Goal: Task Accomplishment & Management: Complete application form

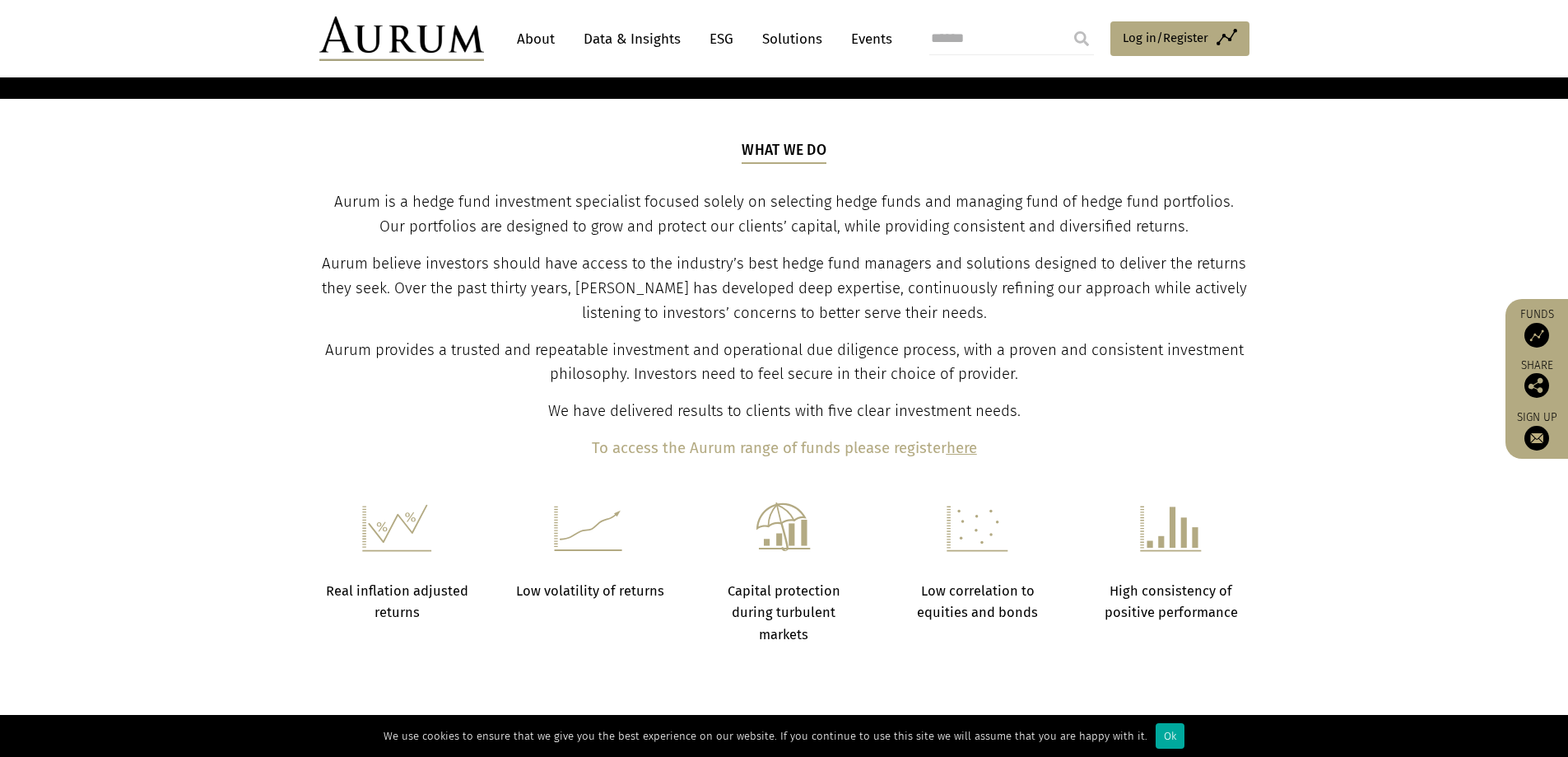
scroll to position [905, 0]
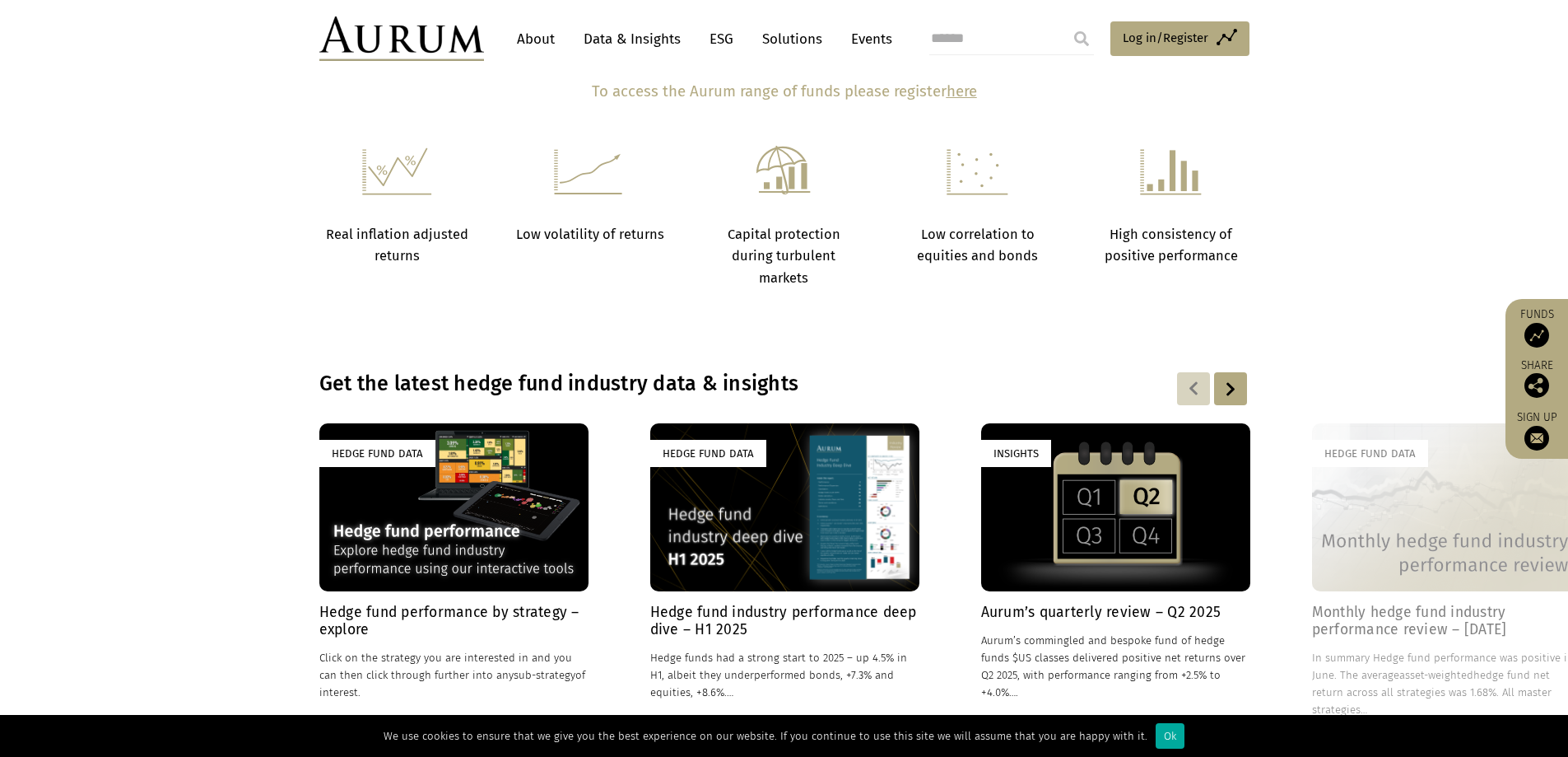
click at [340, 618] on h4 "Hedge fund performance by strategy – explore" at bounding box center [453, 621] width 269 height 34
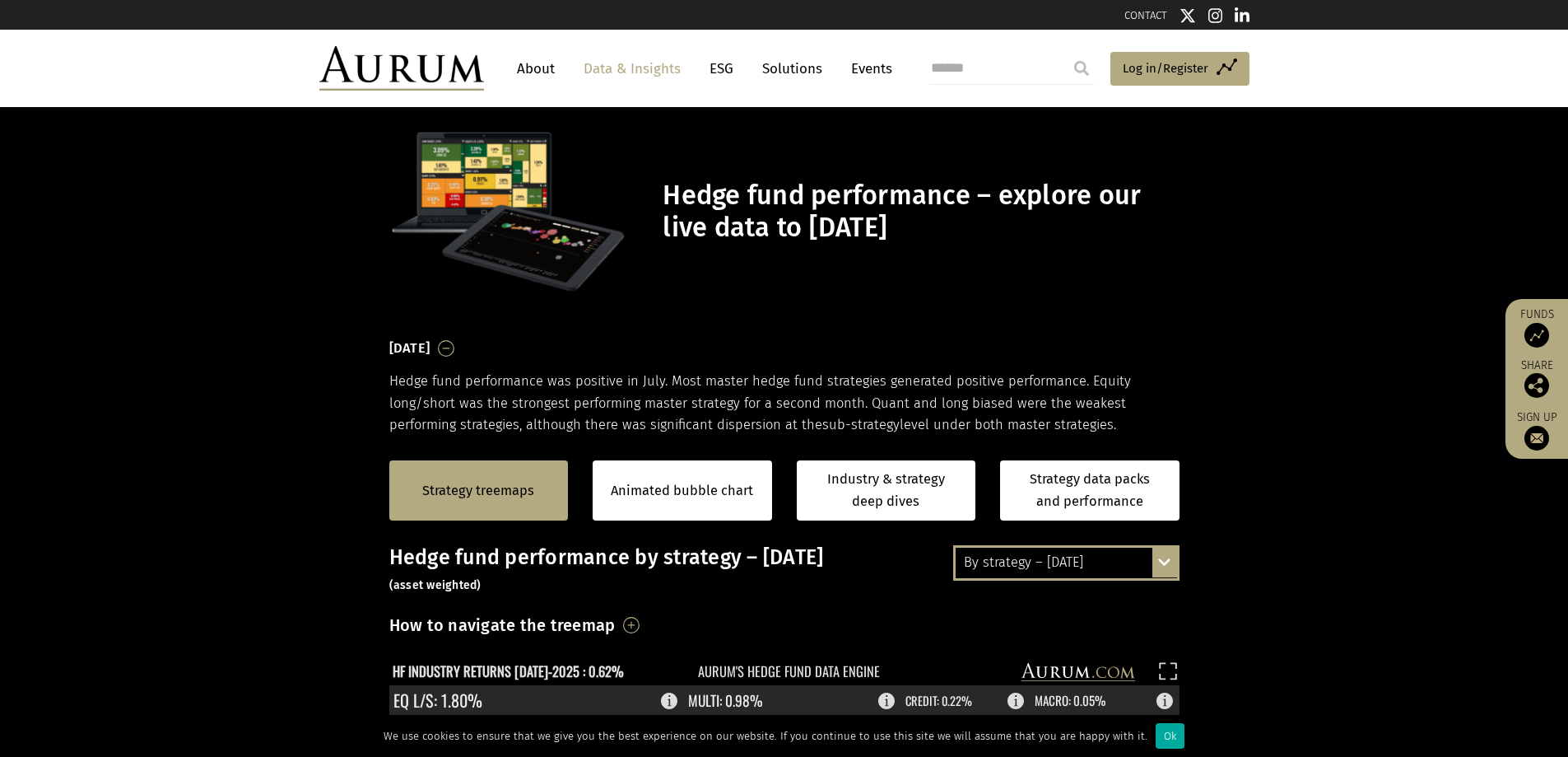
click at [868, 74] on link "Events" at bounding box center [868, 69] width 50 height 31
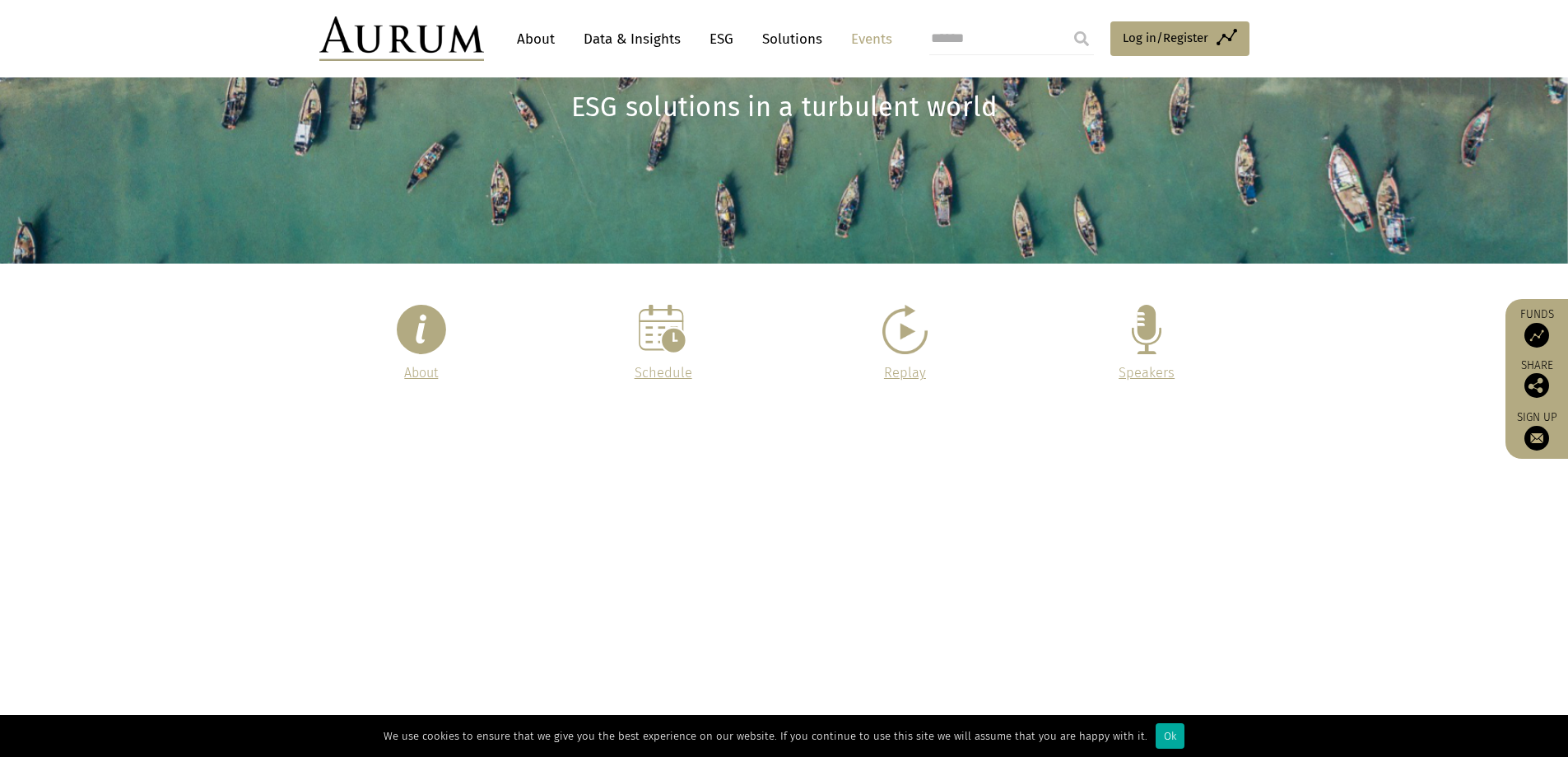
scroll to position [247, 0]
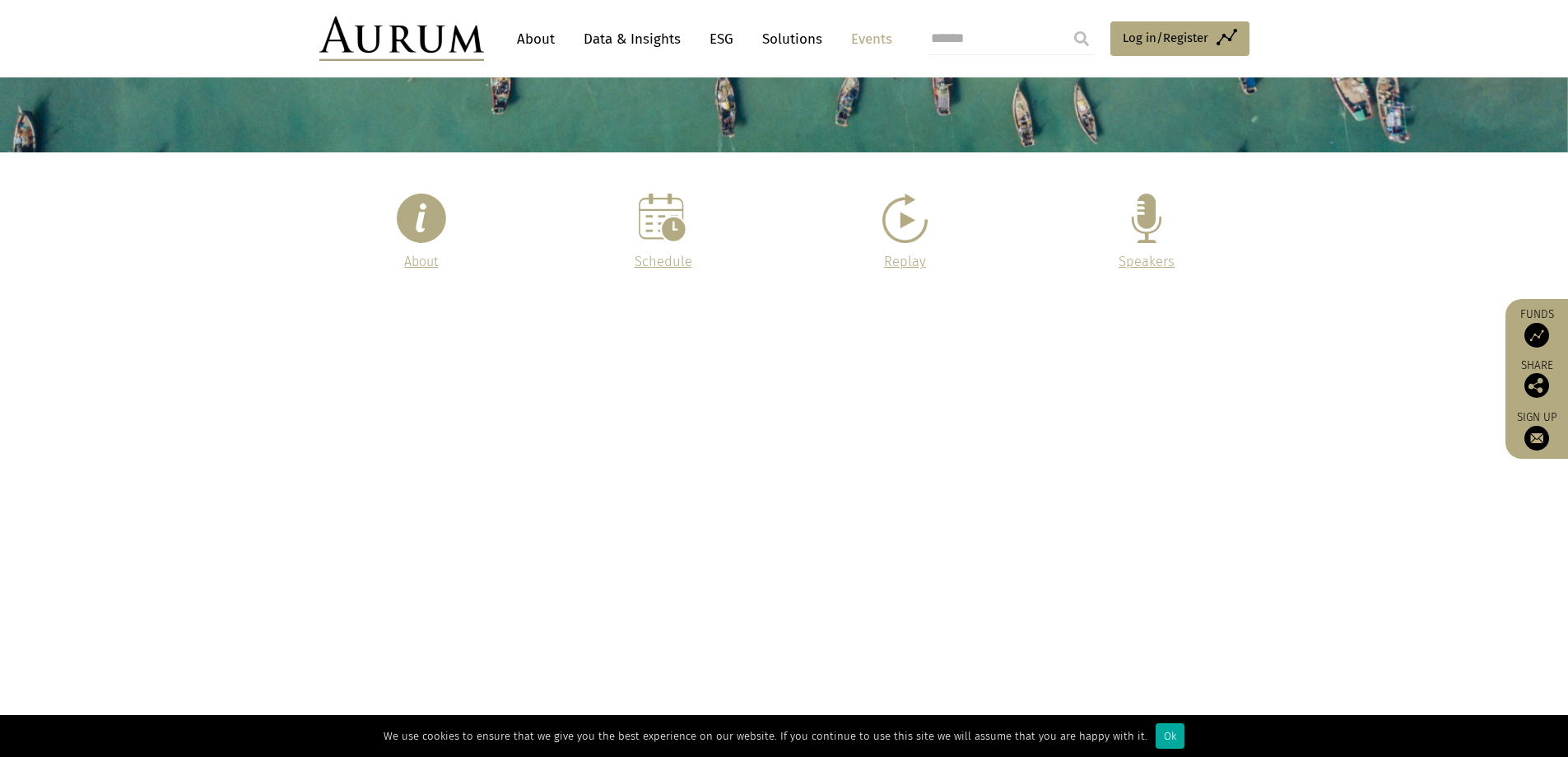
click at [660, 258] on link "Schedule" at bounding box center [663, 261] width 57 height 15
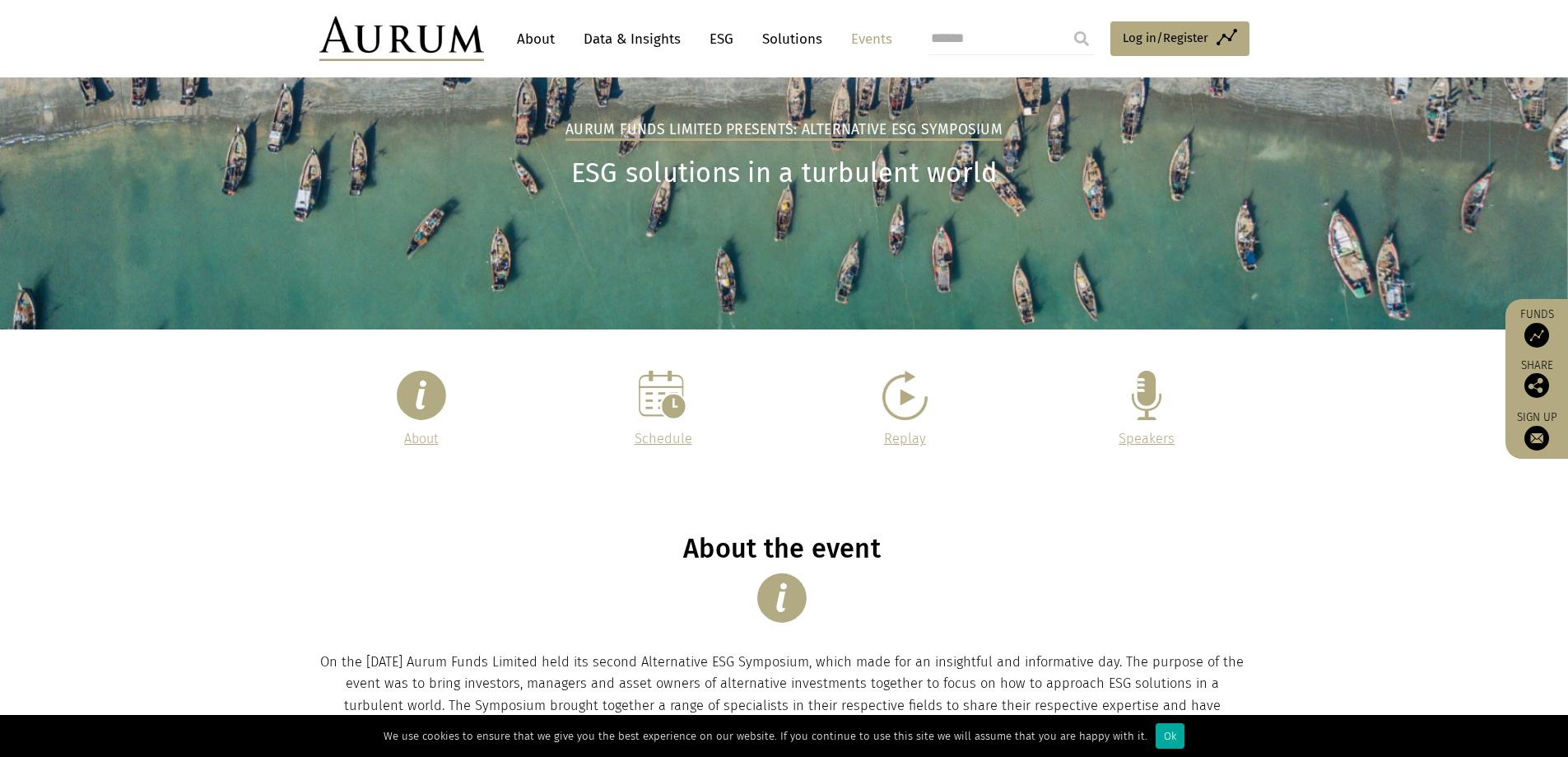
scroll to position [0, 0]
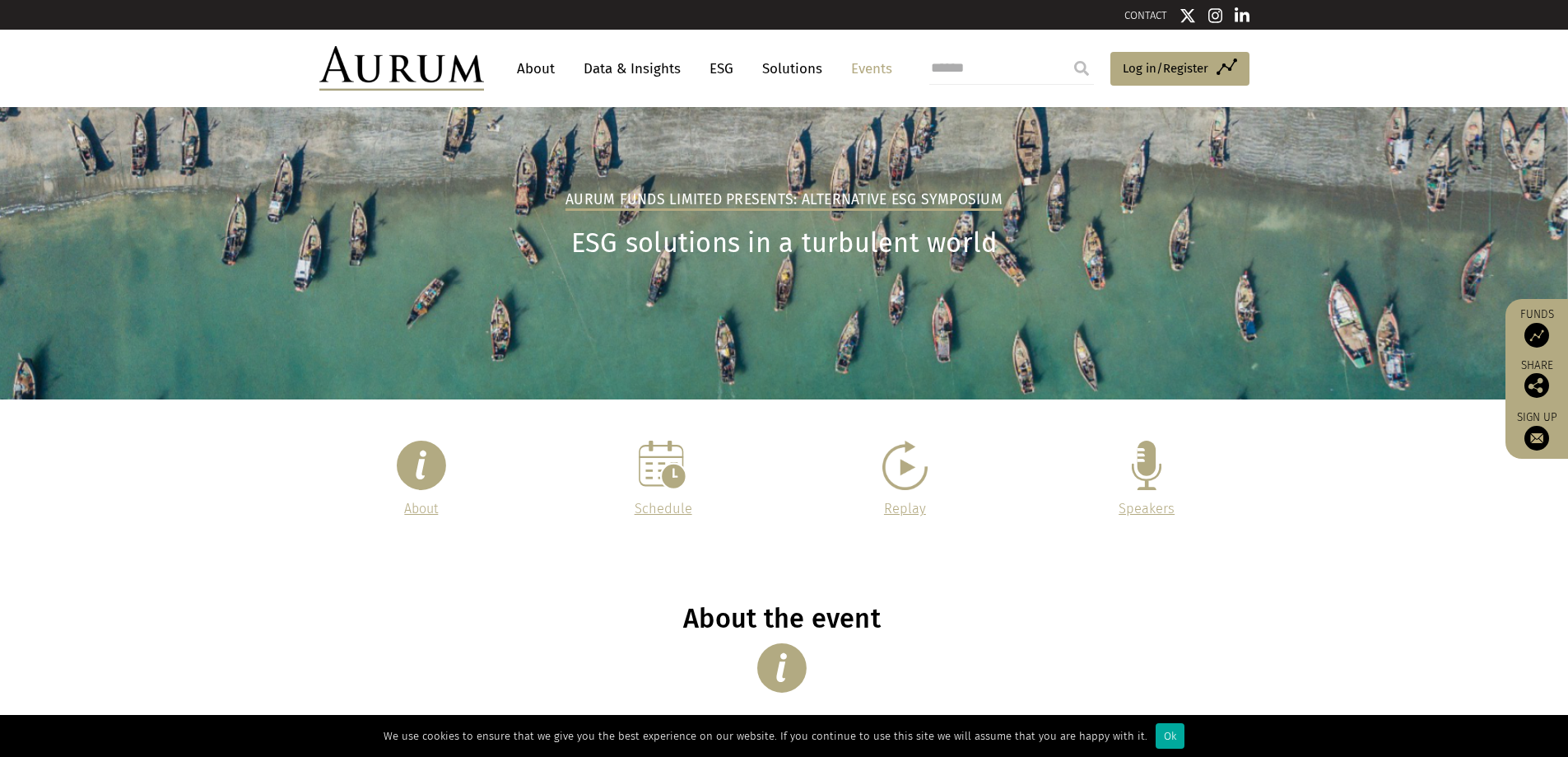
click at [816, 62] on link "Solutions" at bounding box center [792, 69] width 77 height 31
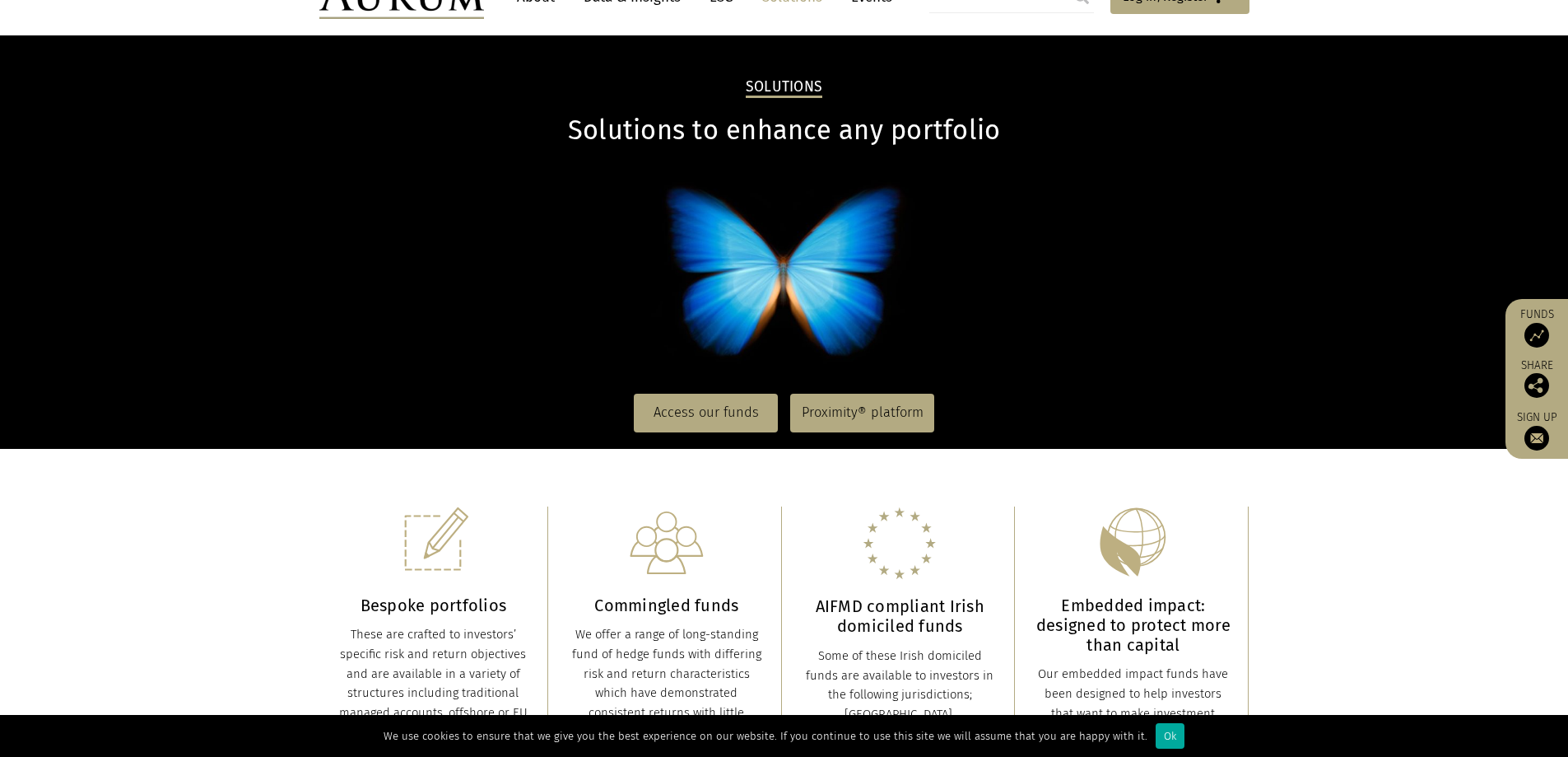
scroll to position [165, 0]
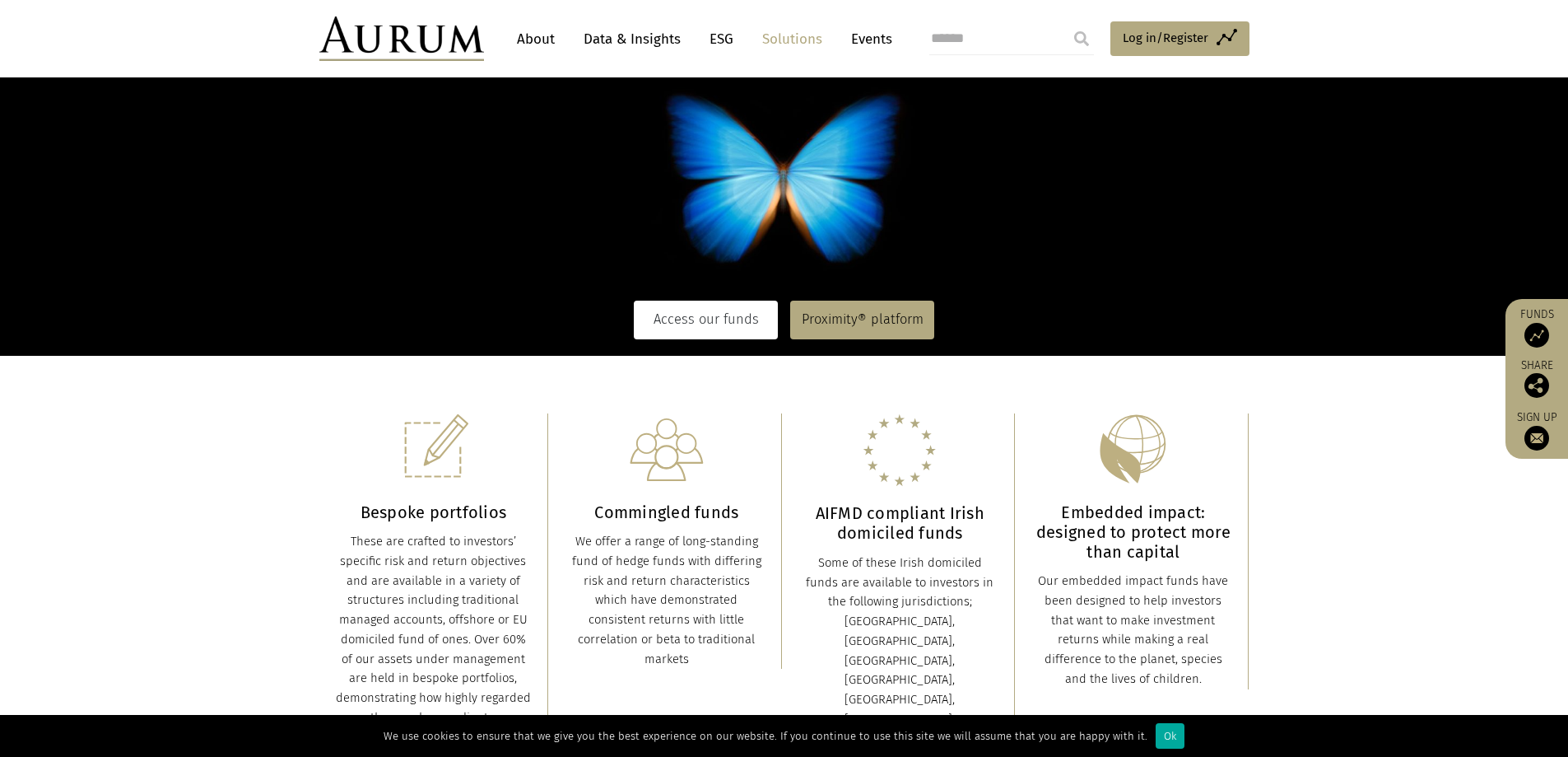
click at [717, 320] on link "Access our funds" at bounding box center [705, 320] width 144 height 38
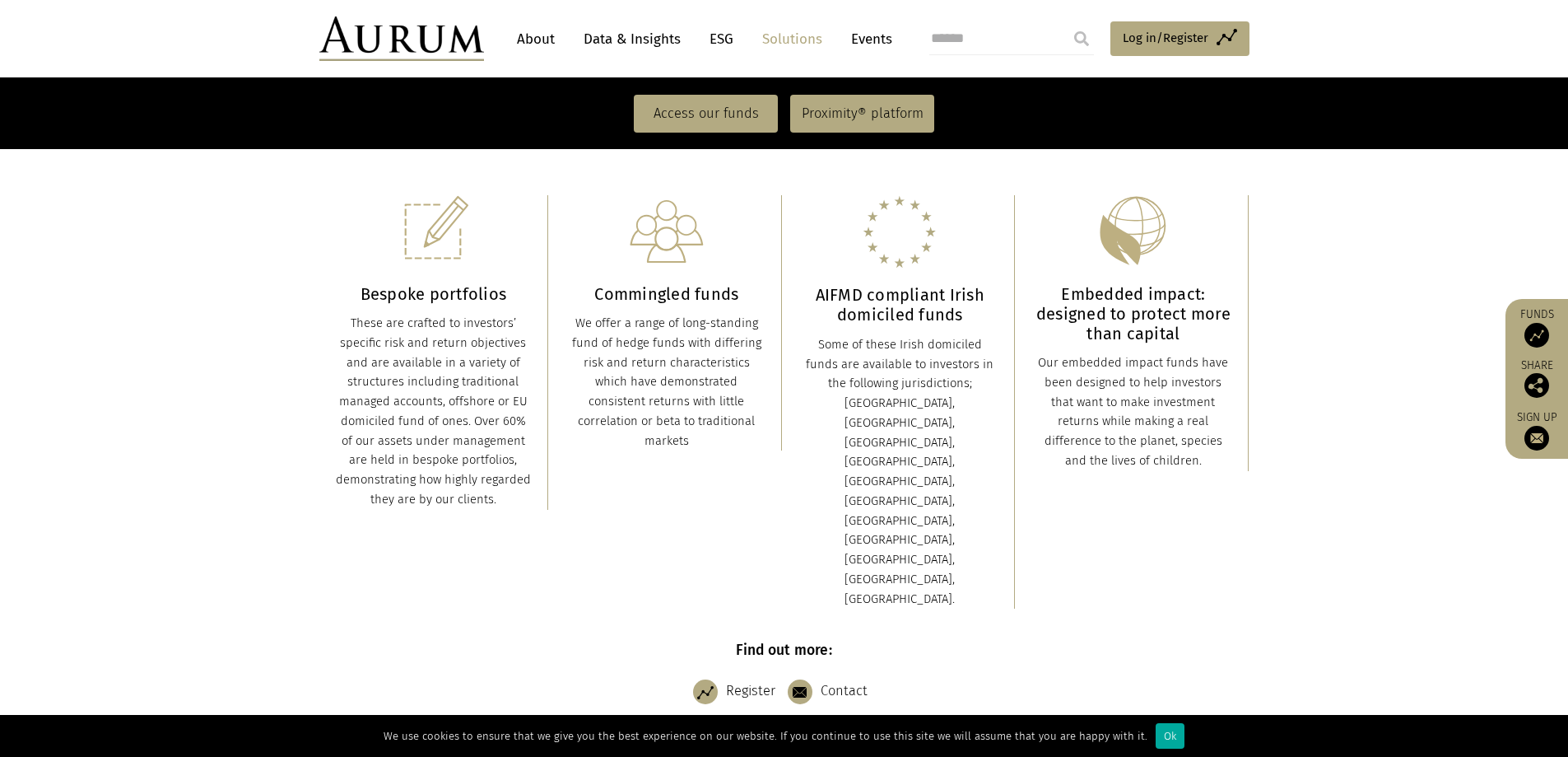
scroll to position [412, 0]
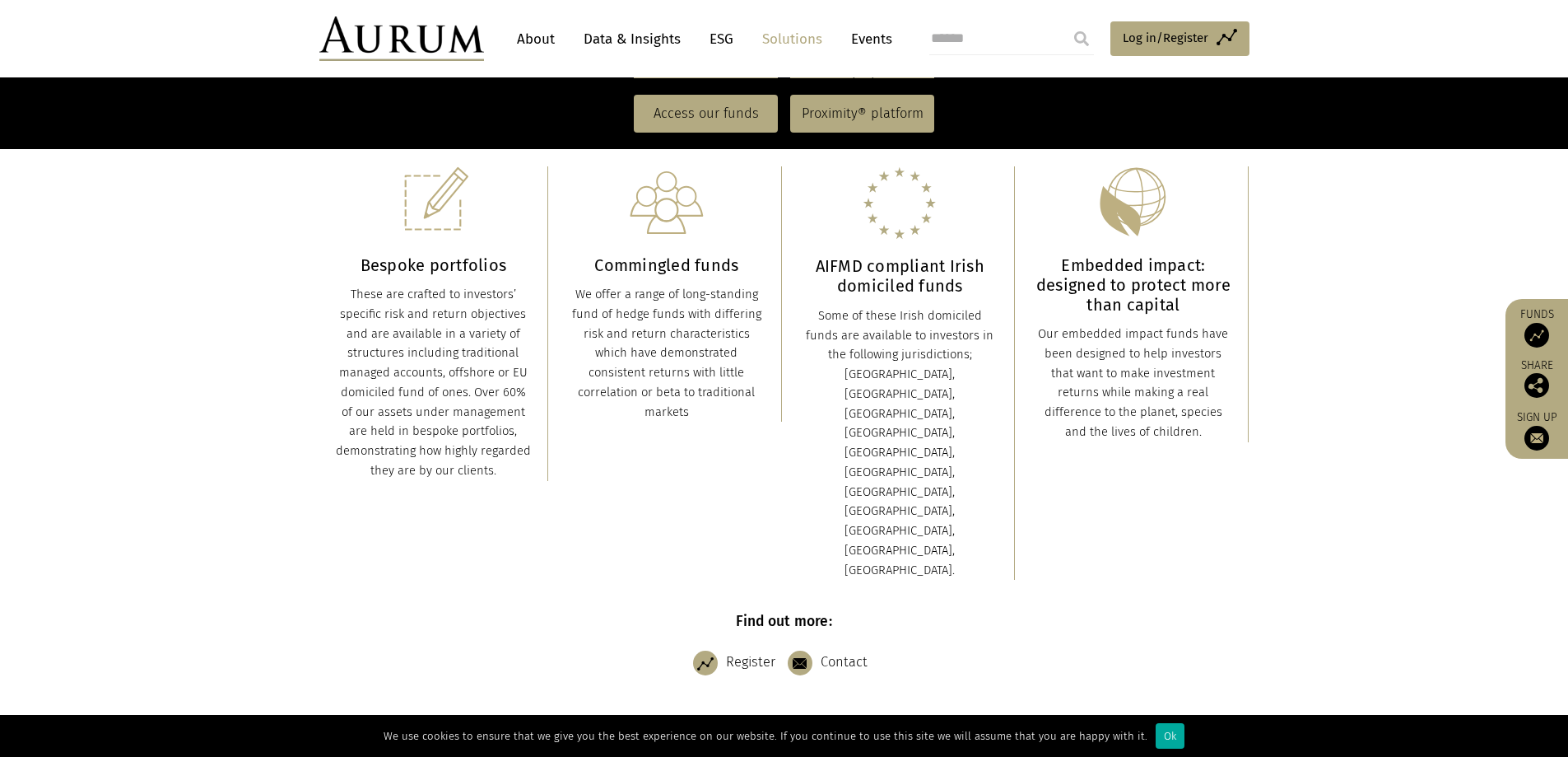
click at [526, 41] on link "About" at bounding box center [536, 39] width 55 height 31
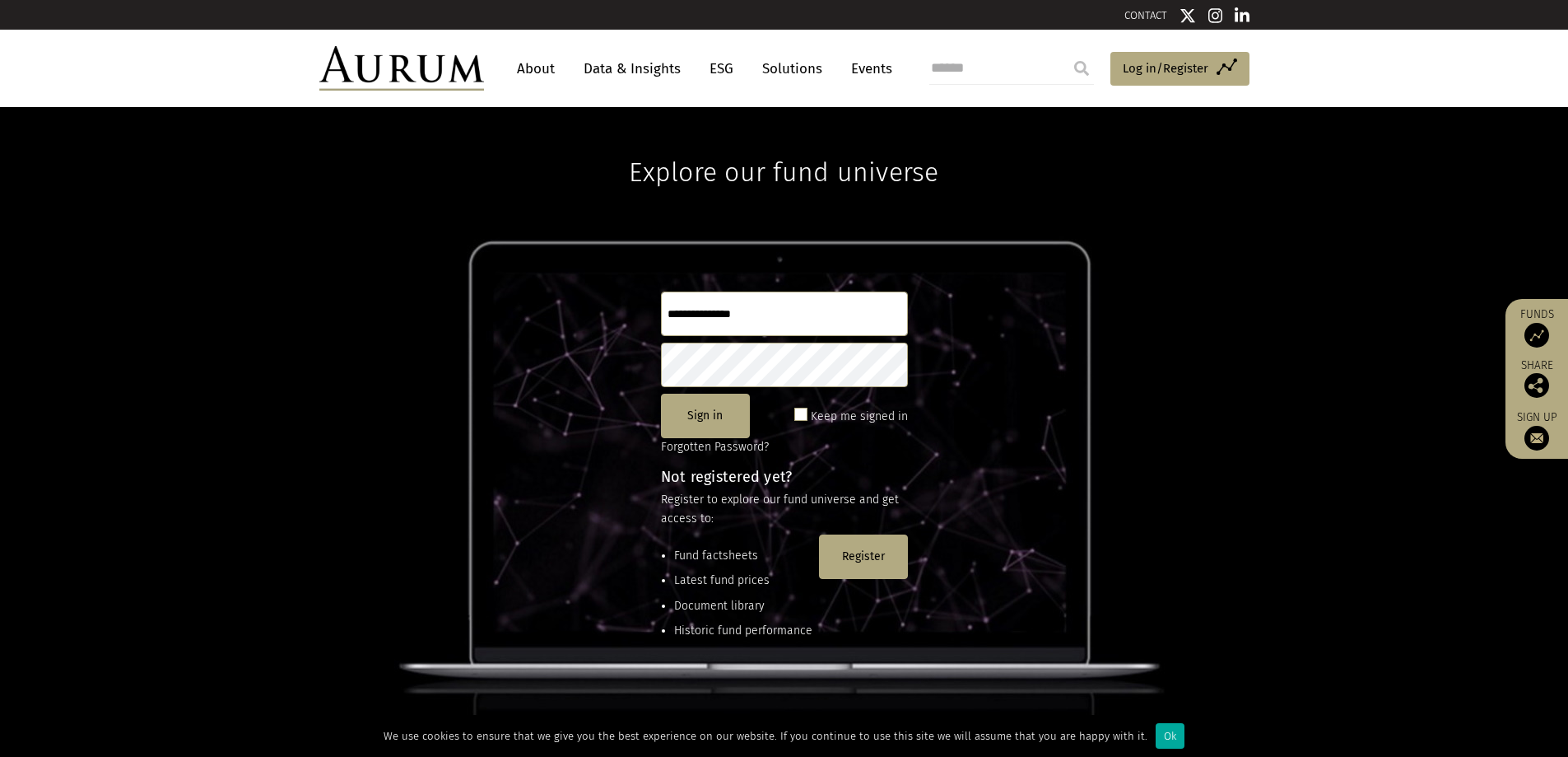
scroll to position [82, 0]
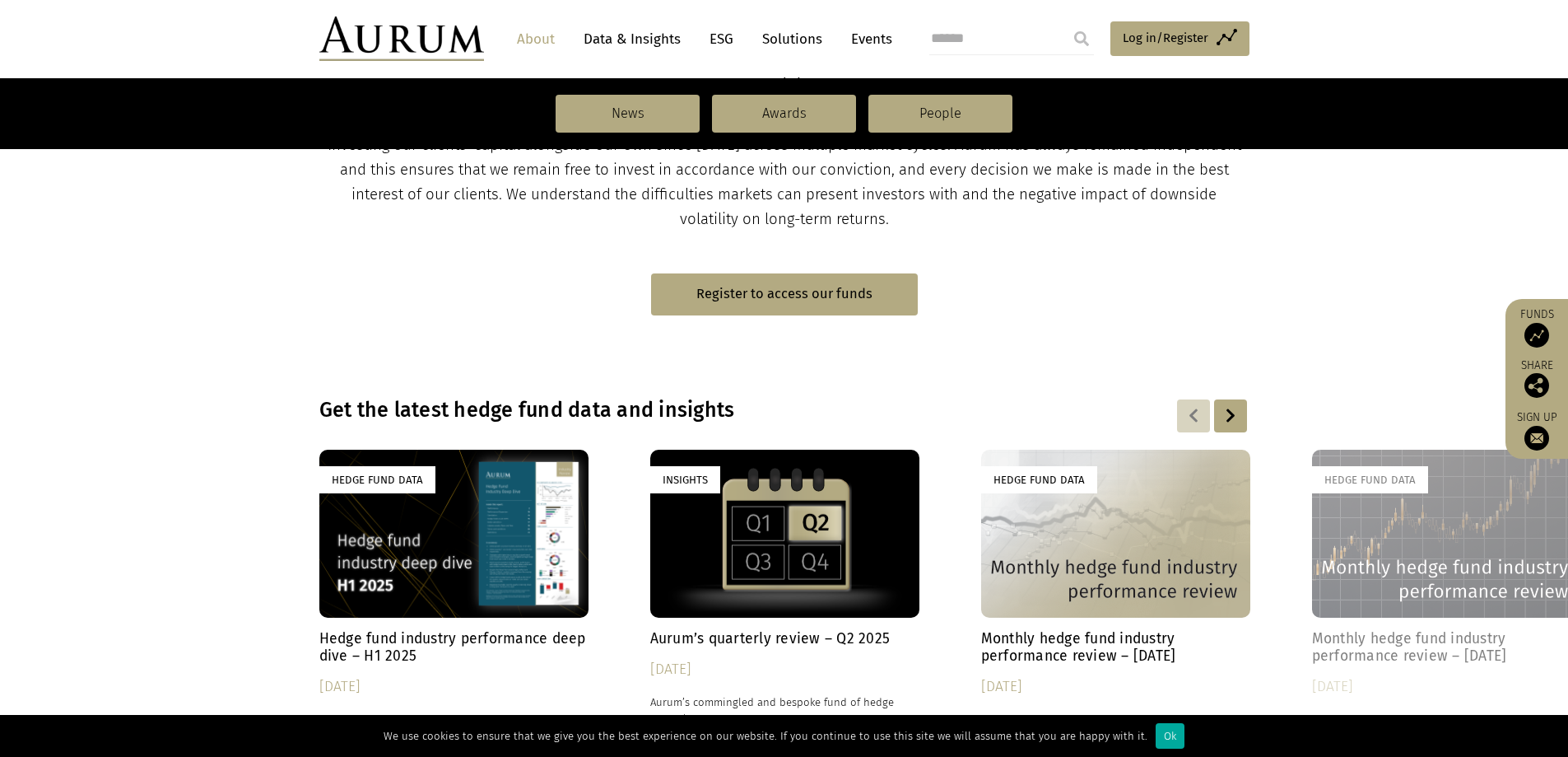
scroll to position [905, 0]
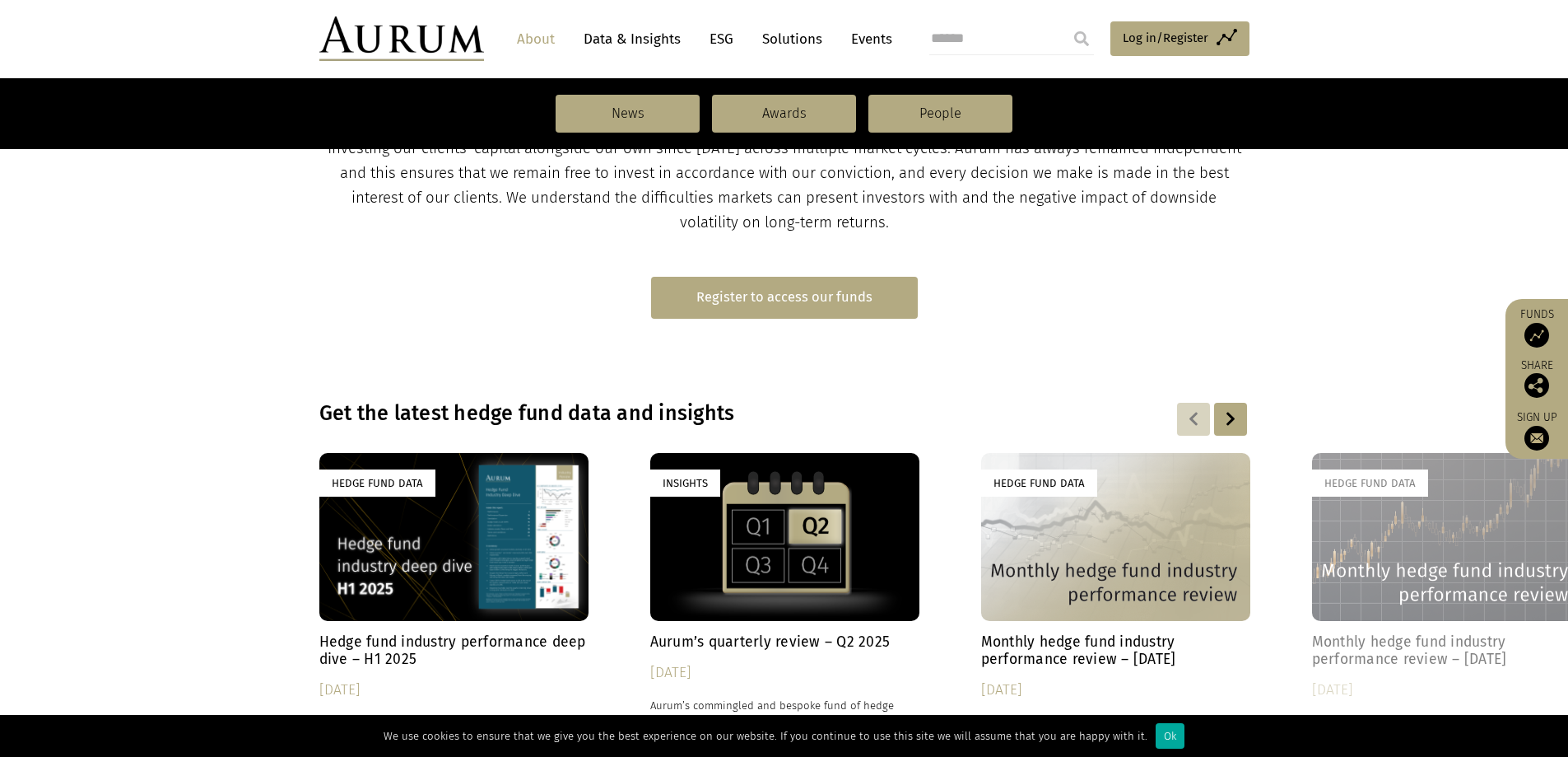
click at [755, 307] on link "Register to access our funds" at bounding box center [784, 298] width 267 height 42
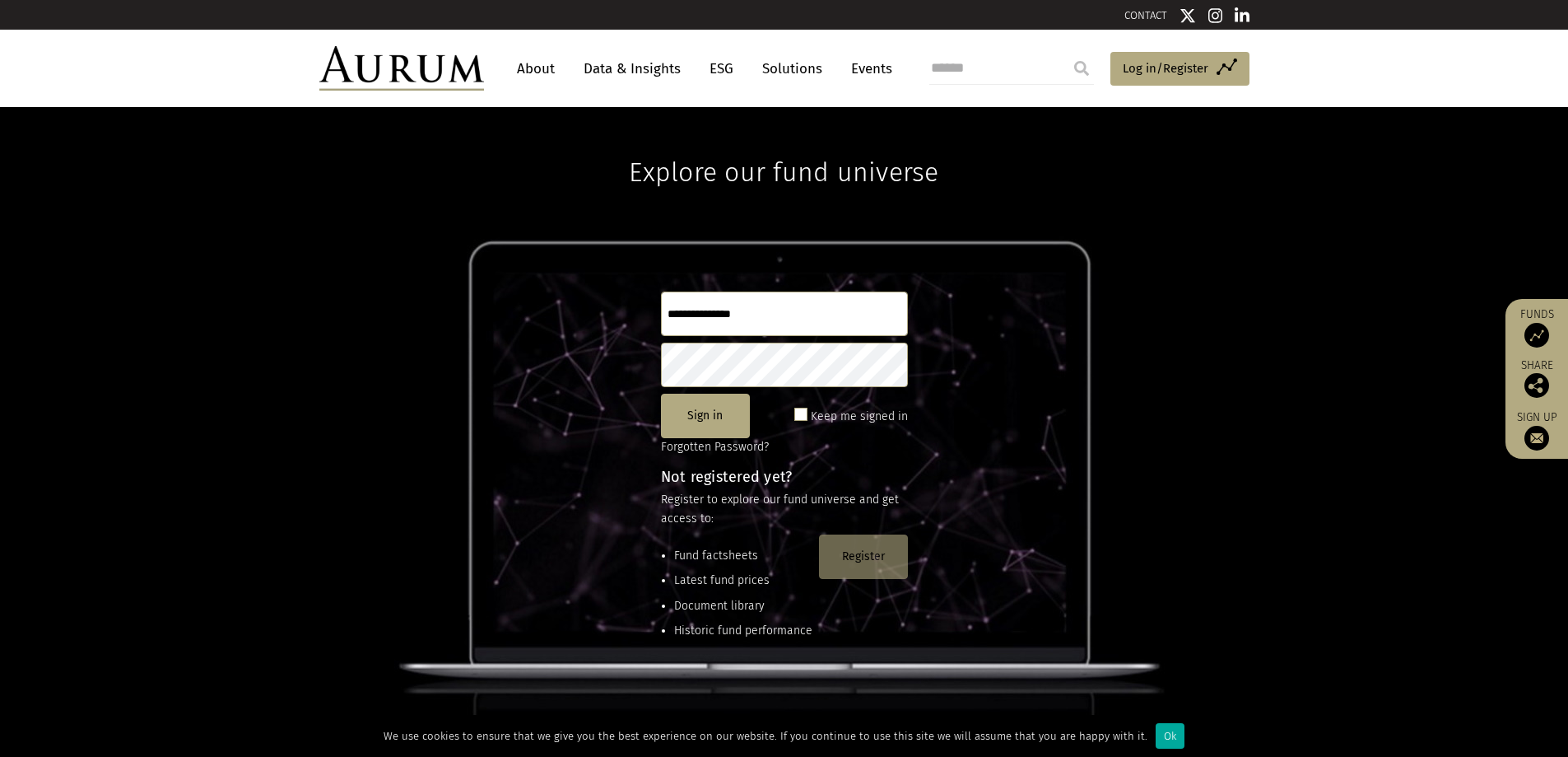
click at [868, 564] on button "Register" at bounding box center [863, 556] width 89 height 44
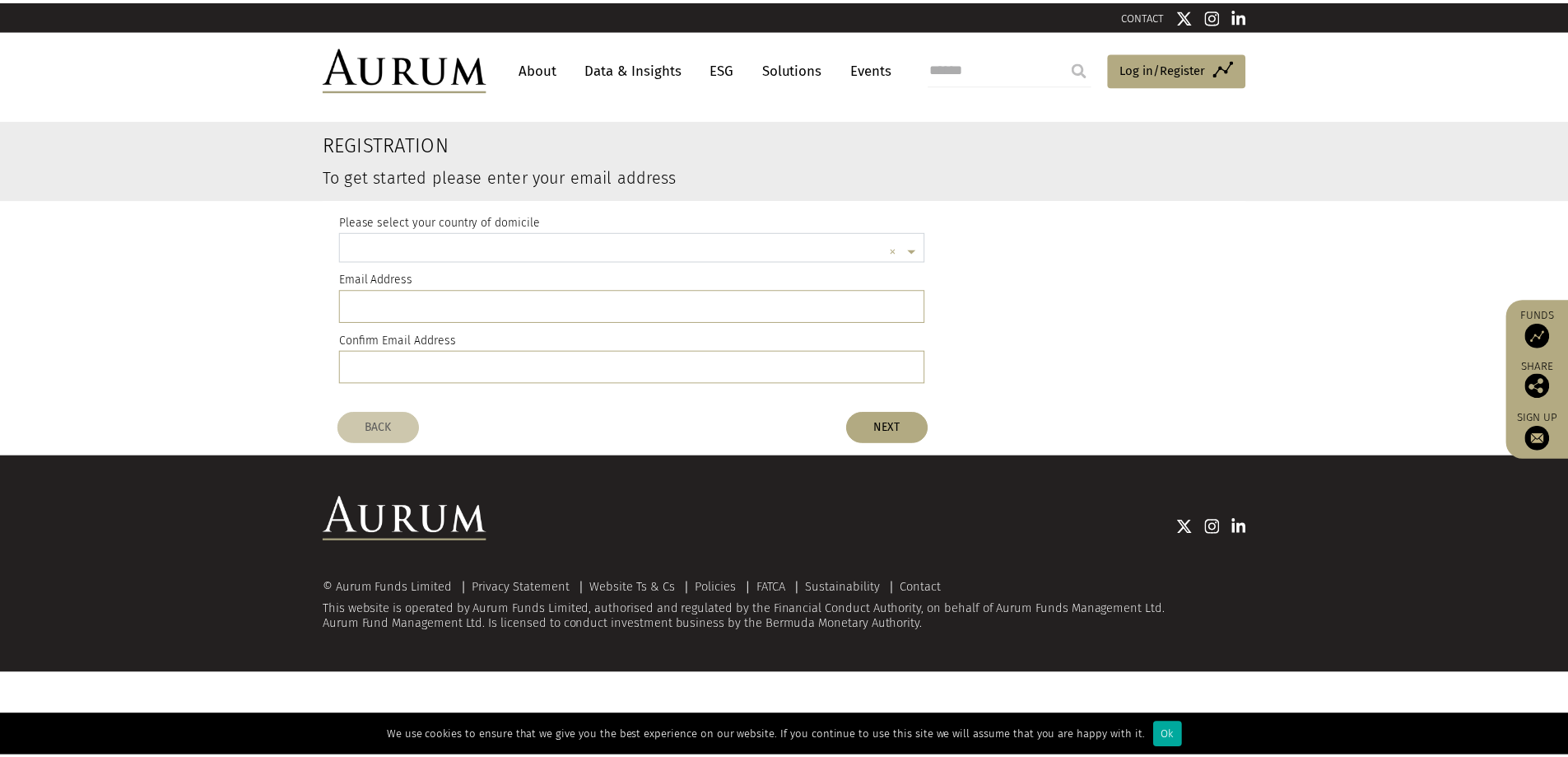
scroll to position [4, 0]
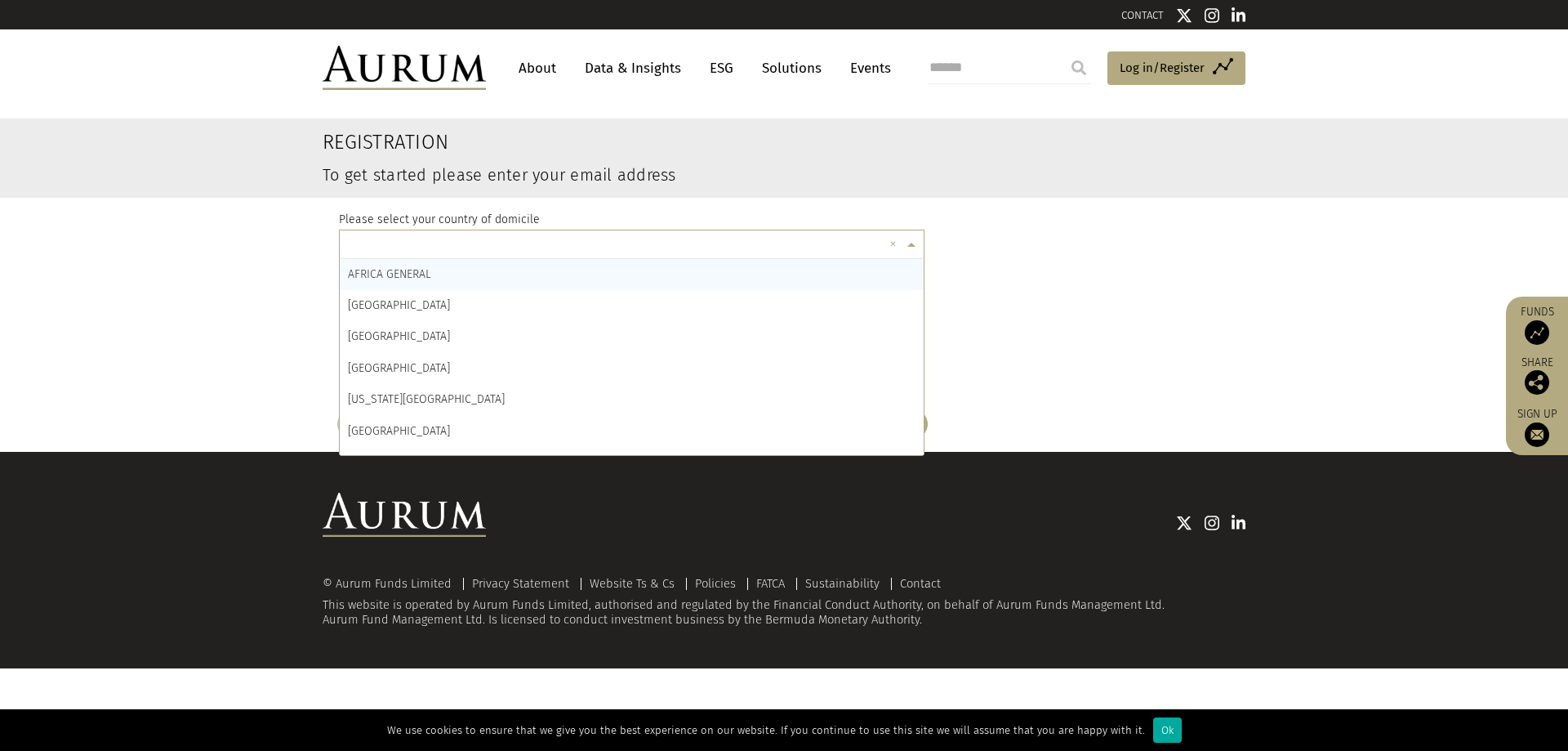
click at [488, 250] on input "text" at bounding box center [616, 247] width 535 height 32
type input "***"
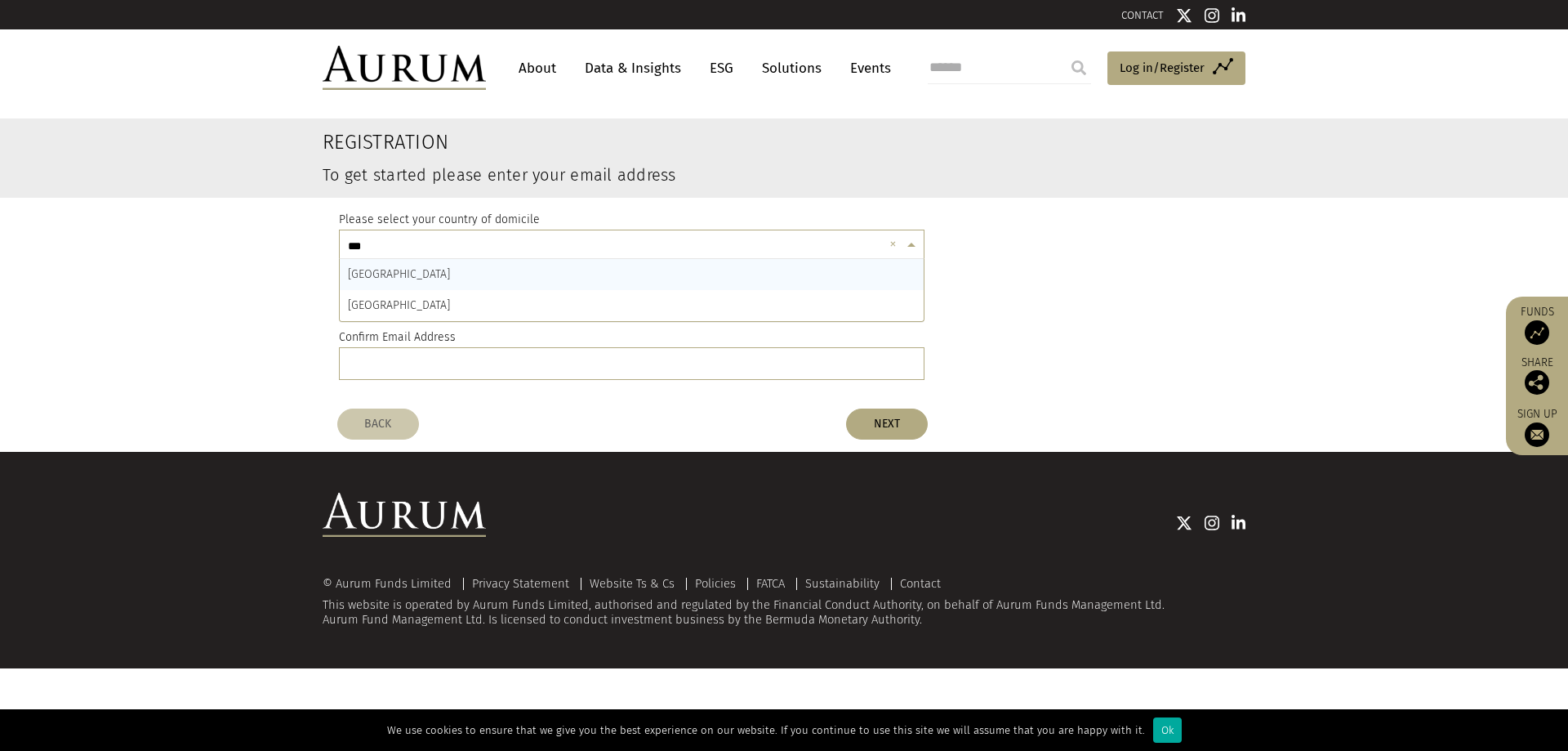
click at [402, 265] on div "[GEOGRAPHIC_DATA]" at bounding box center [631, 274] width 584 height 31
click at [408, 313] on input "email" at bounding box center [631, 303] width 586 height 32
type input "**********"
click at [511, 351] on input "email" at bounding box center [631, 364] width 586 height 32
type input "*"
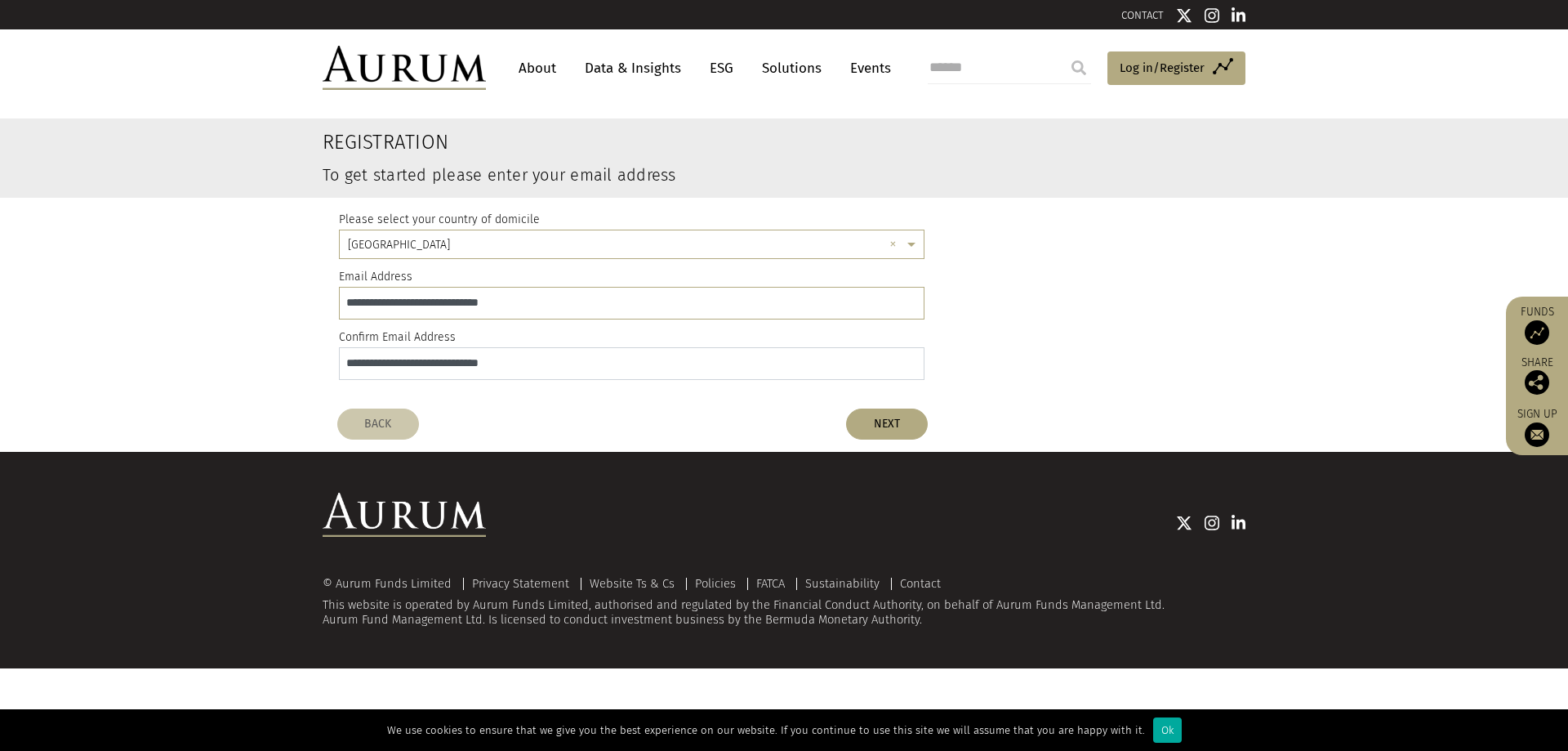
type input "**********"
click at [1132, 225] on div "**********" at bounding box center [784, 298] width 915 height 202
click at [912, 424] on button "NEXT" at bounding box center [887, 423] width 82 height 31
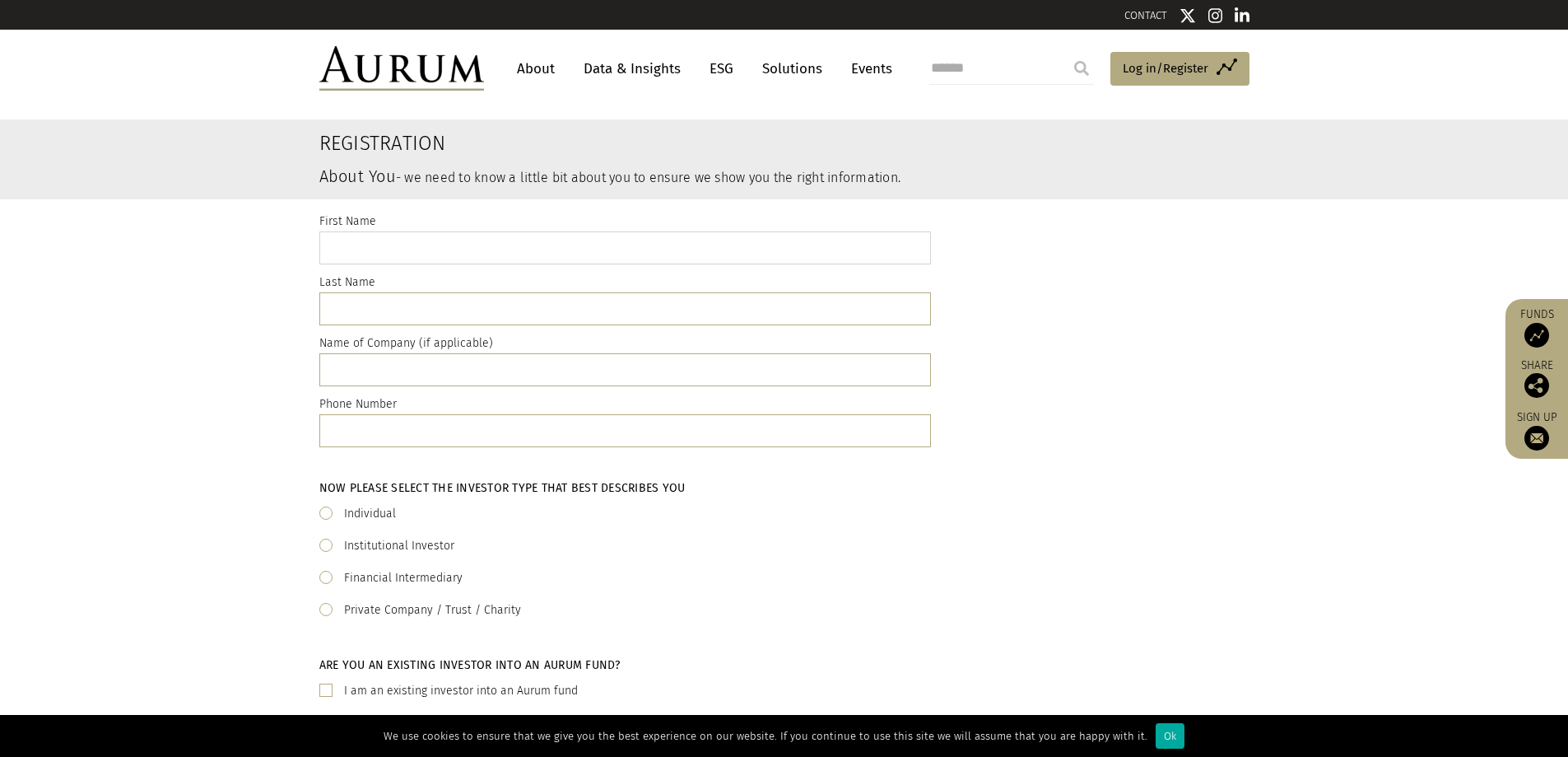
click at [472, 258] on input "text" at bounding box center [625, 248] width 611 height 33
type input "******"
click at [421, 327] on div "First Name ****** Last Name Name of Company (if applicable) Phone Number" at bounding box center [625, 333] width 636 height 244
click at [428, 314] on input "text" at bounding box center [625, 308] width 611 height 33
type input "******"
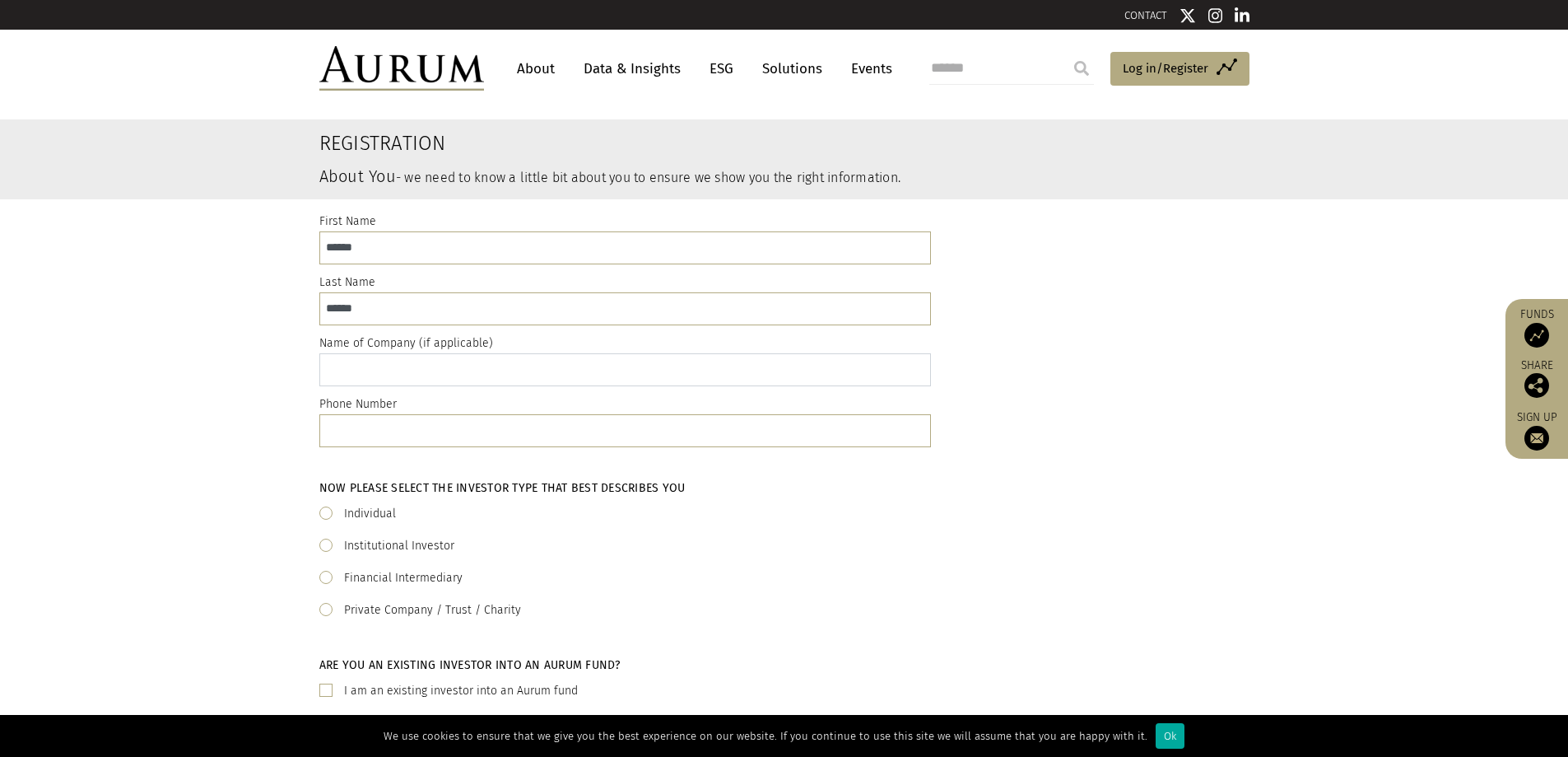
click at [355, 386] on input "text" at bounding box center [625, 369] width 611 height 33
type input "**********"
click at [846, 514] on div "Individual" at bounding box center [784, 514] width 930 height 20
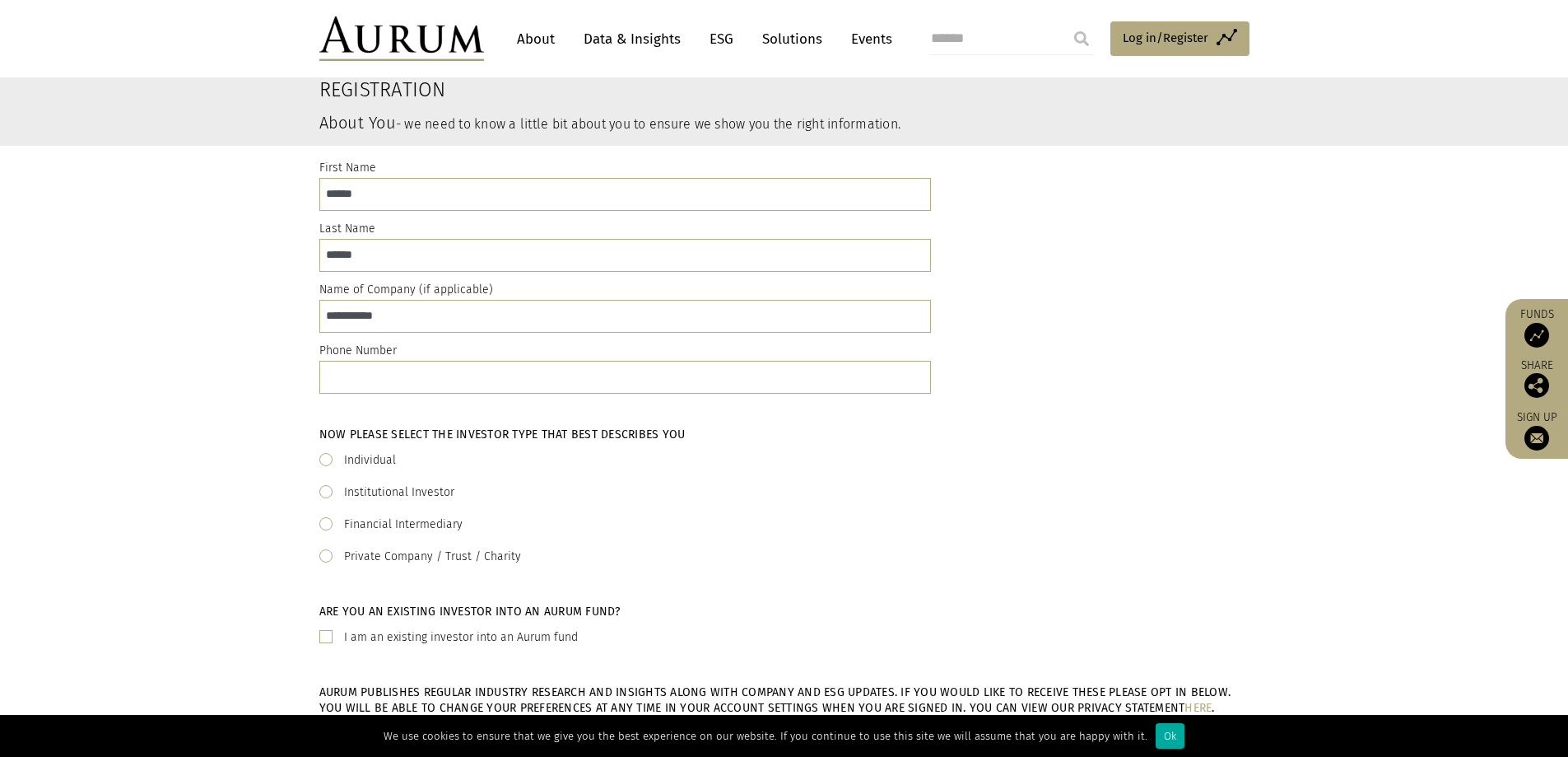
scroll to position [82, 0]
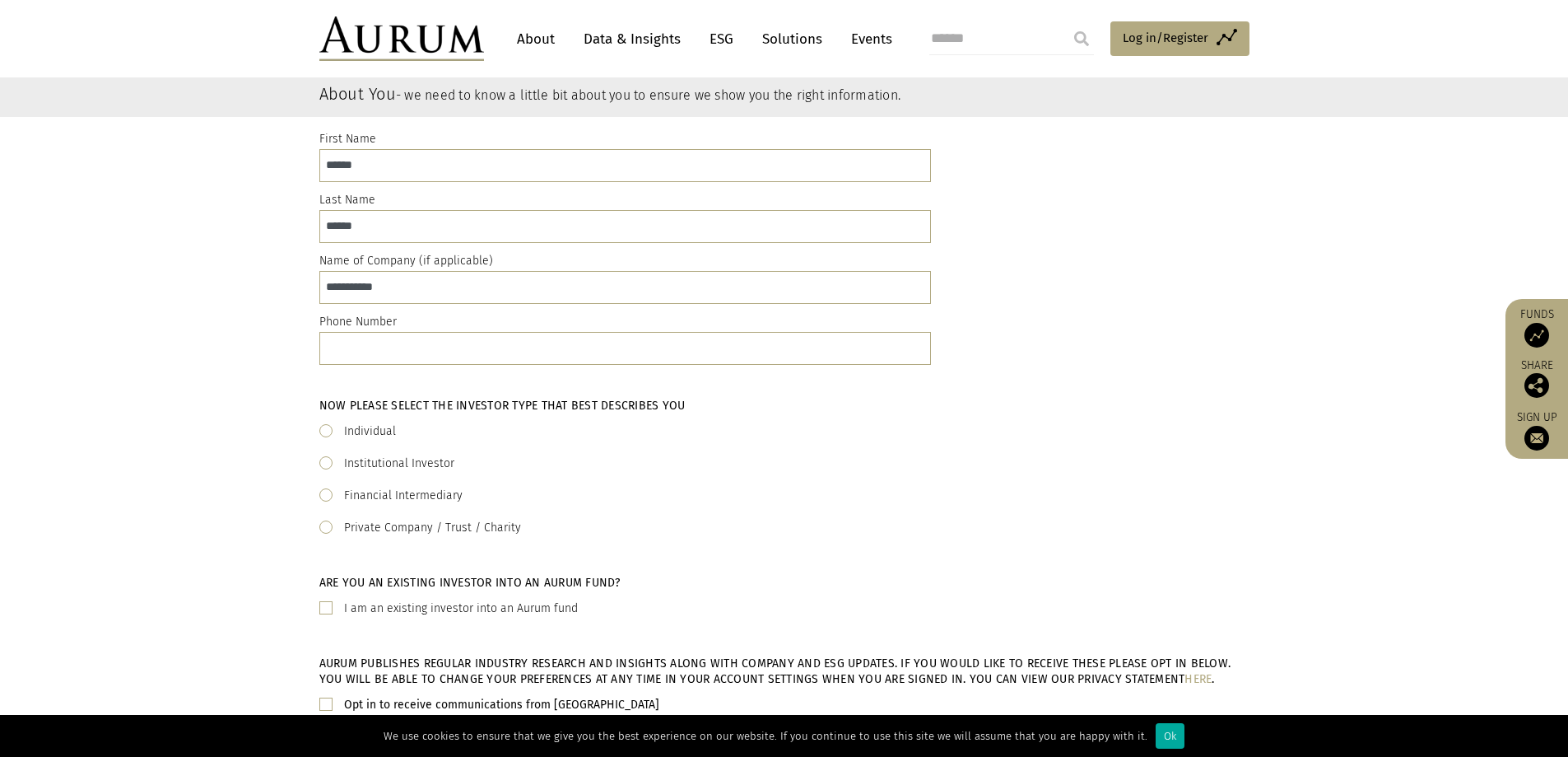
click at [327, 495] on span at bounding box center [326, 495] width 13 height 13
click at [415, 350] on input "text" at bounding box center [625, 348] width 611 height 33
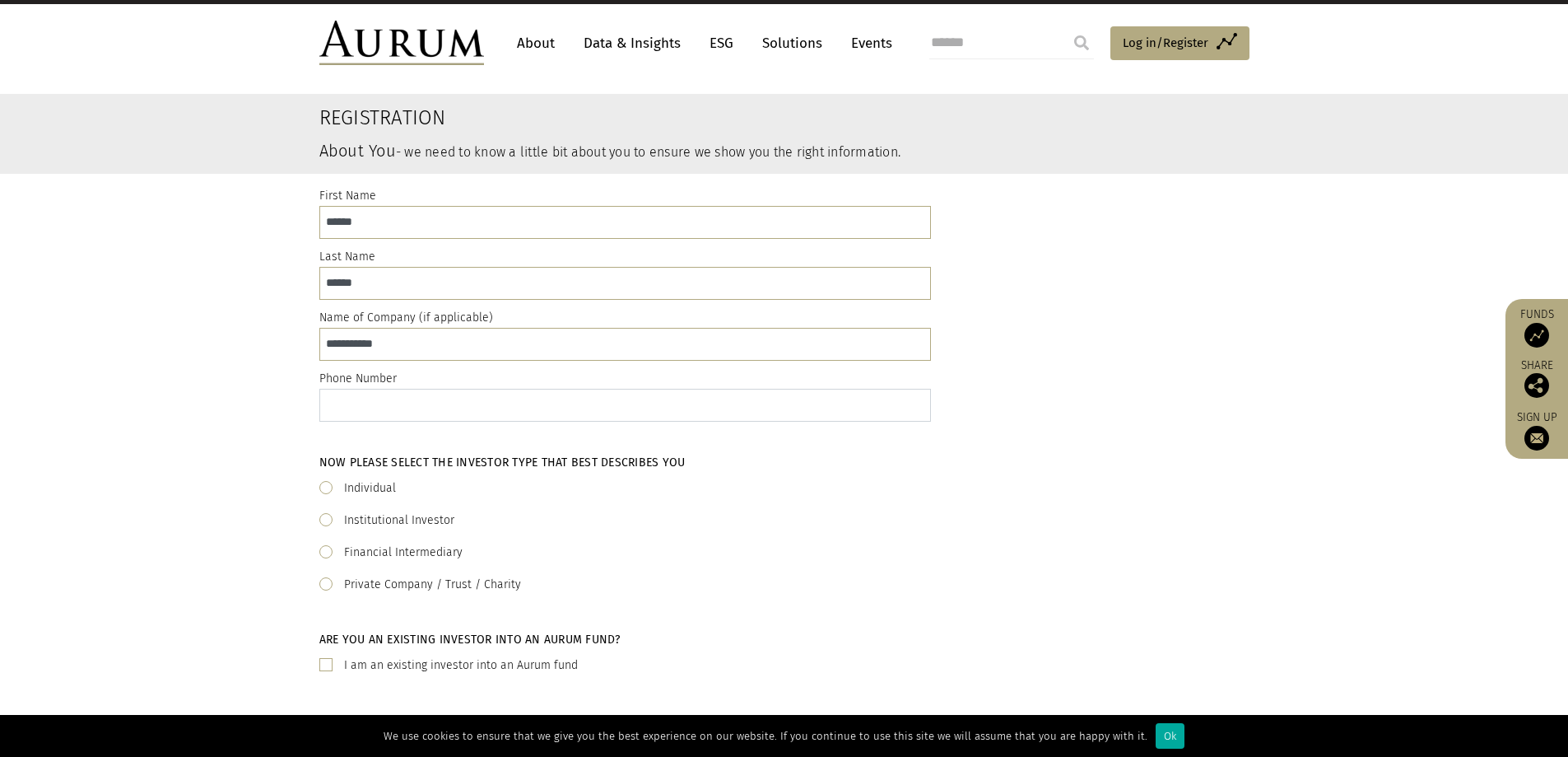
scroll to position [0, 0]
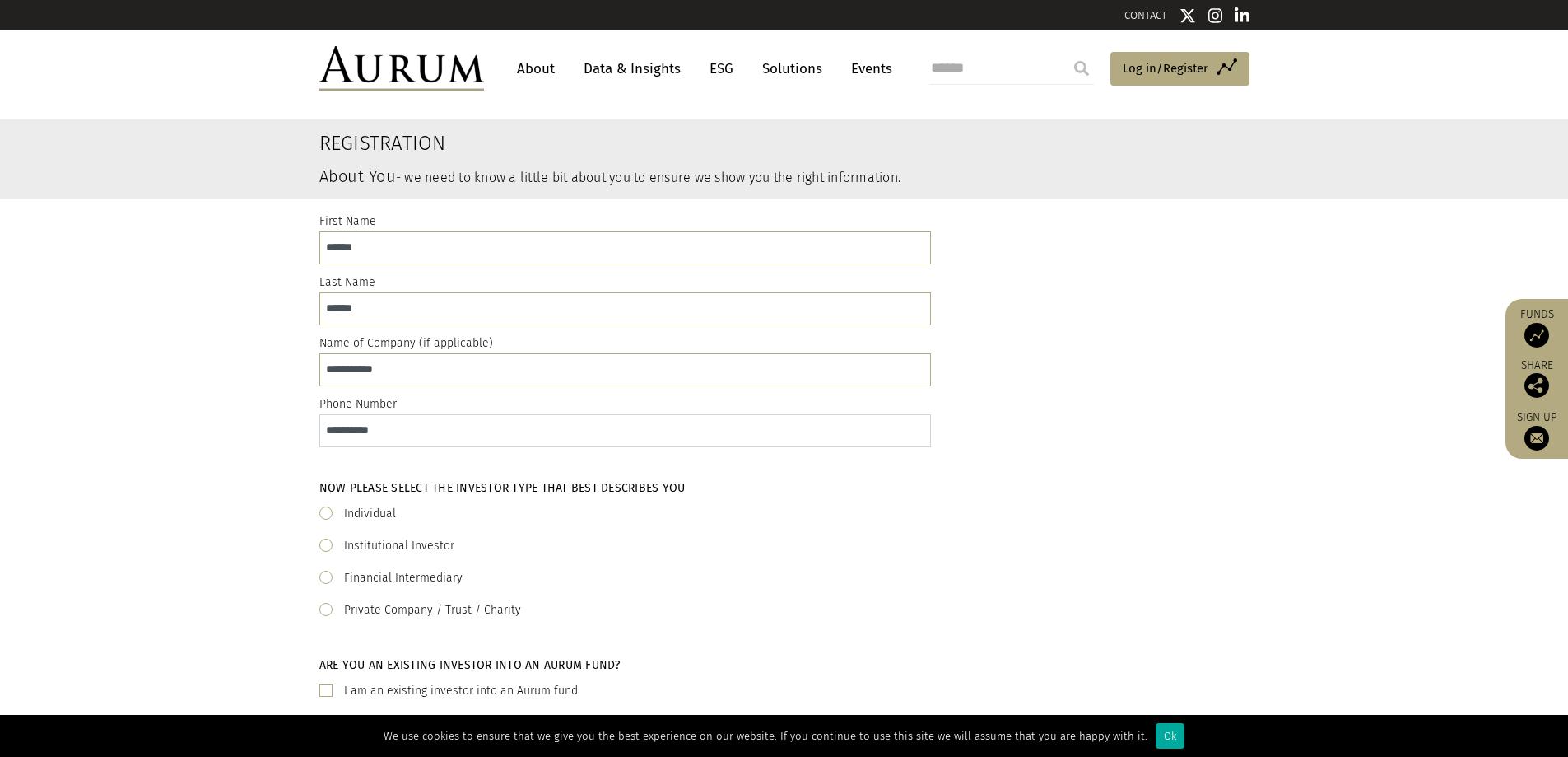
type input "**********"
click at [963, 484] on h5 "Now please select the investor type that best describes you" at bounding box center [784, 488] width 930 height 15
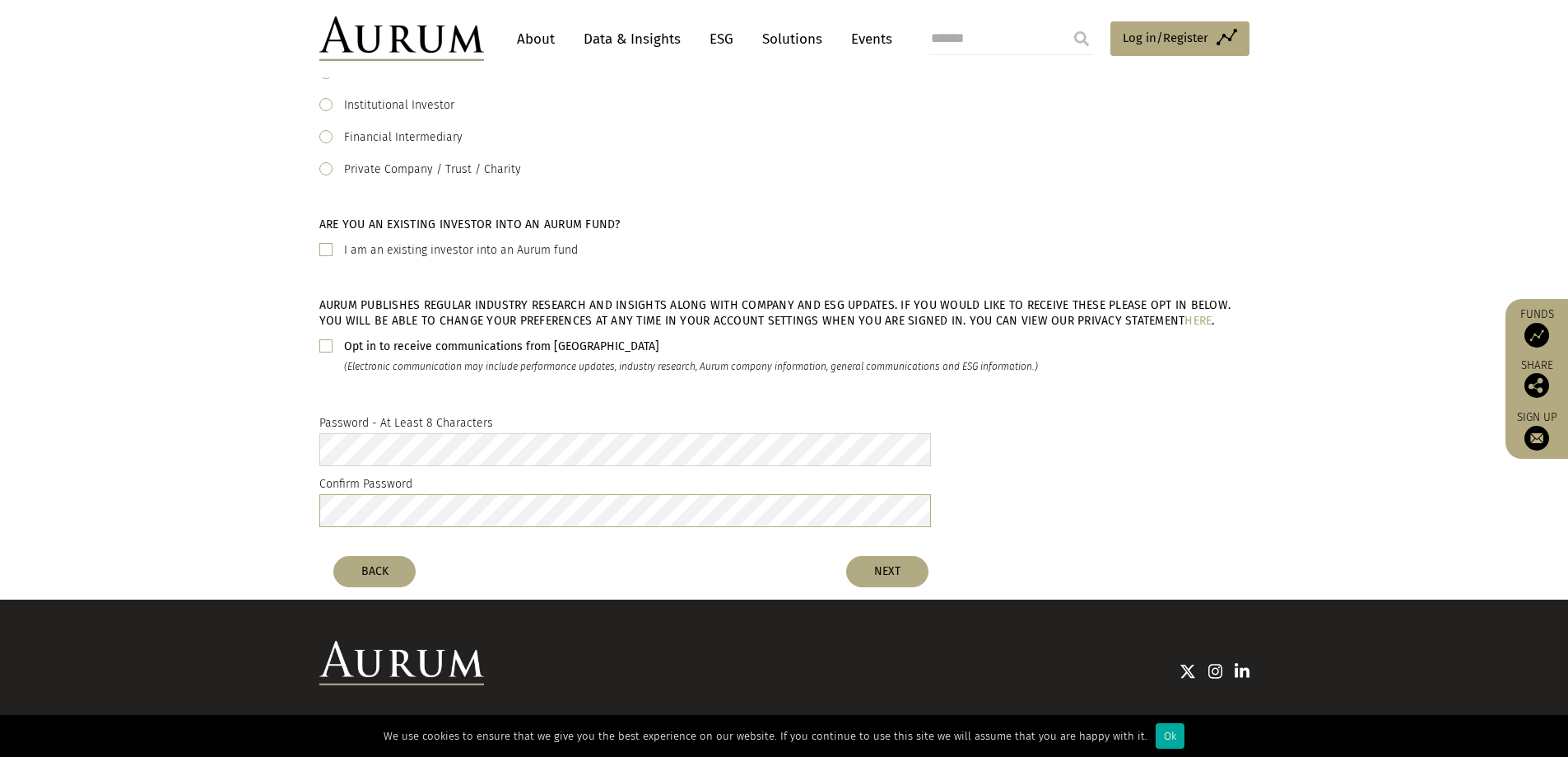
scroll to position [412, 0]
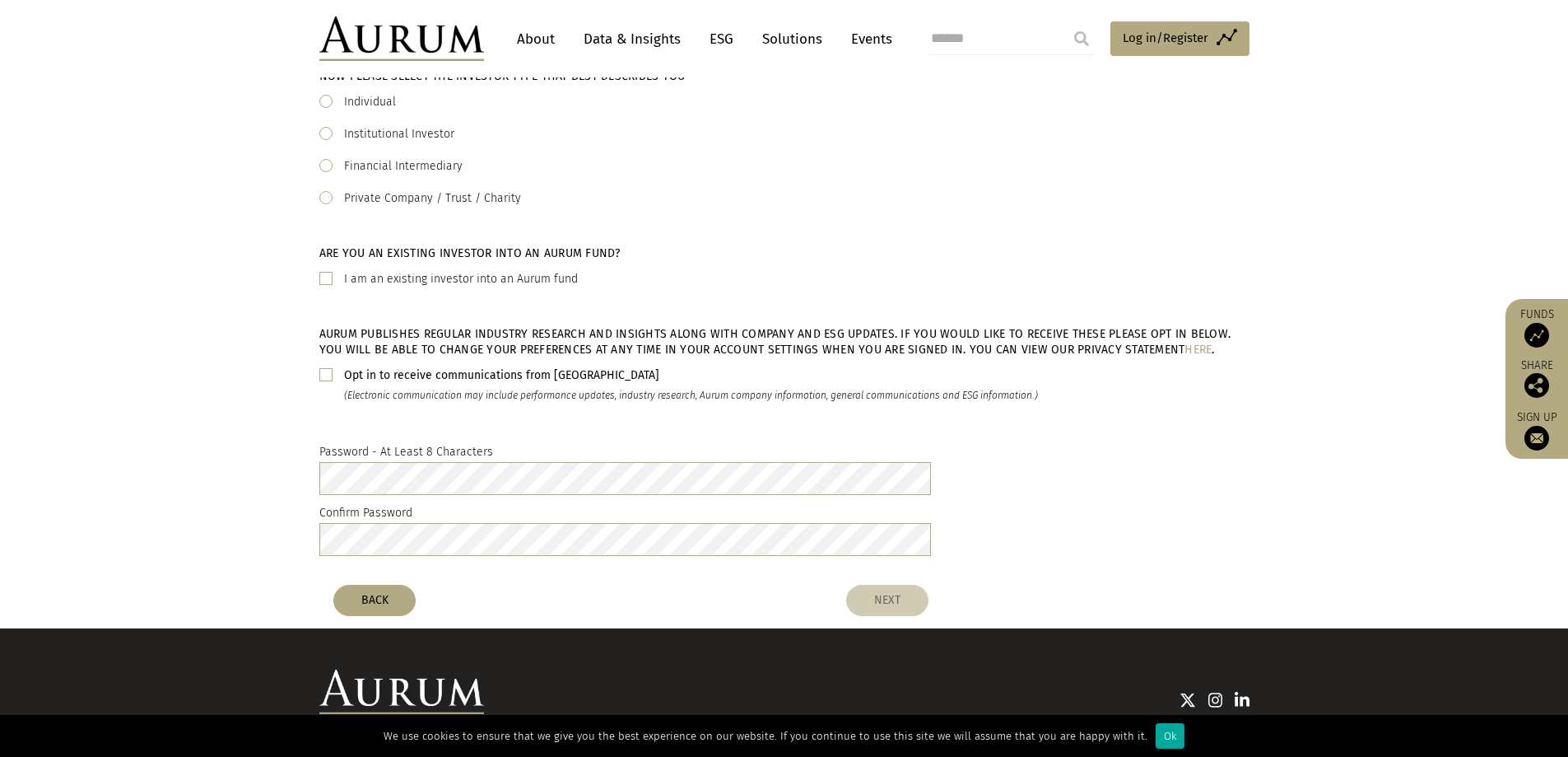
click at [857, 600] on button "NEXT" at bounding box center [887, 600] width 82 height 32
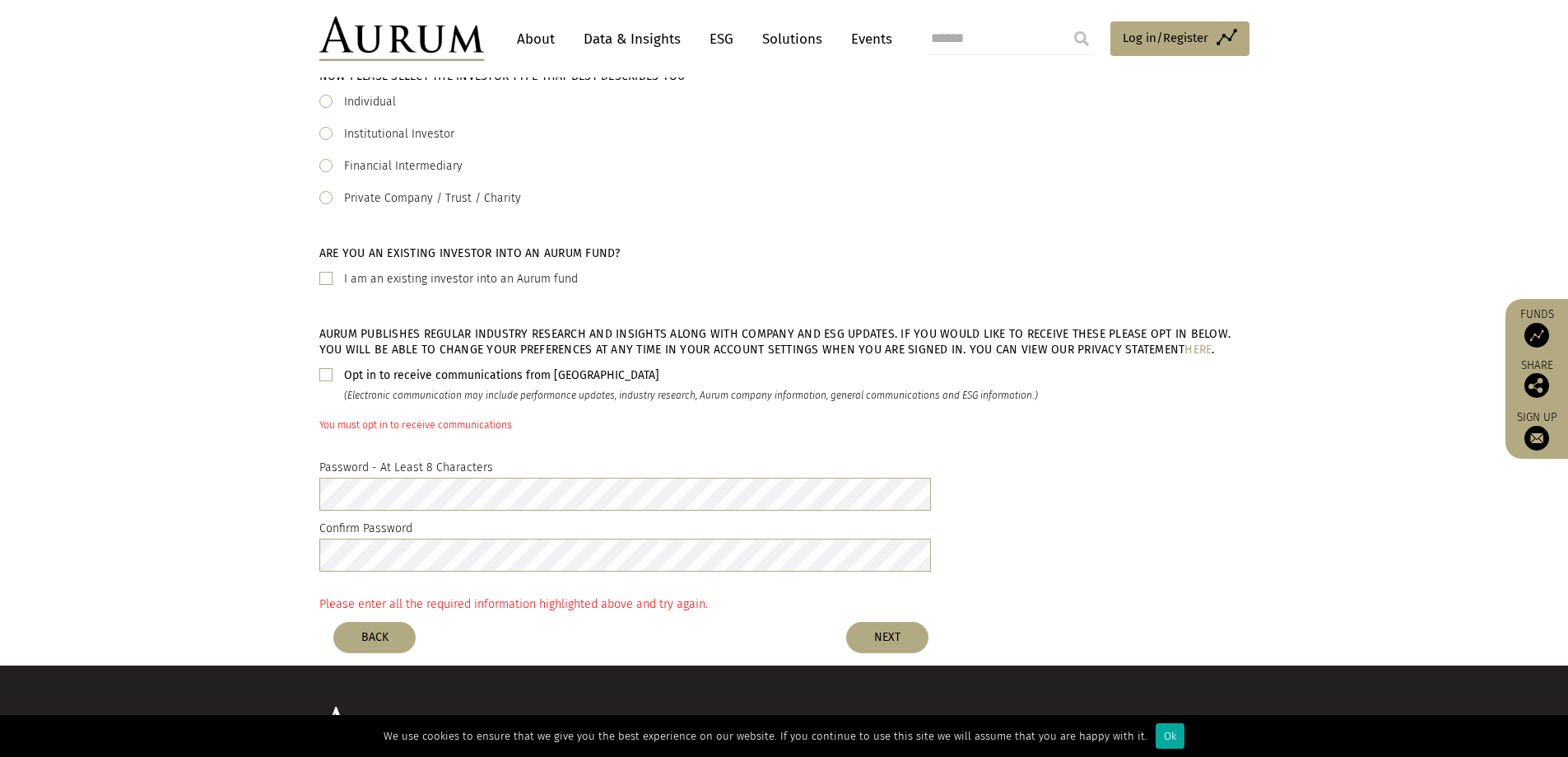
click at [327, 374] on span at bounding box center [326, 375] width 13 height 13
click at [891, 633] on button "NEXT" at bounding box center [887, 637] width 82 height 32
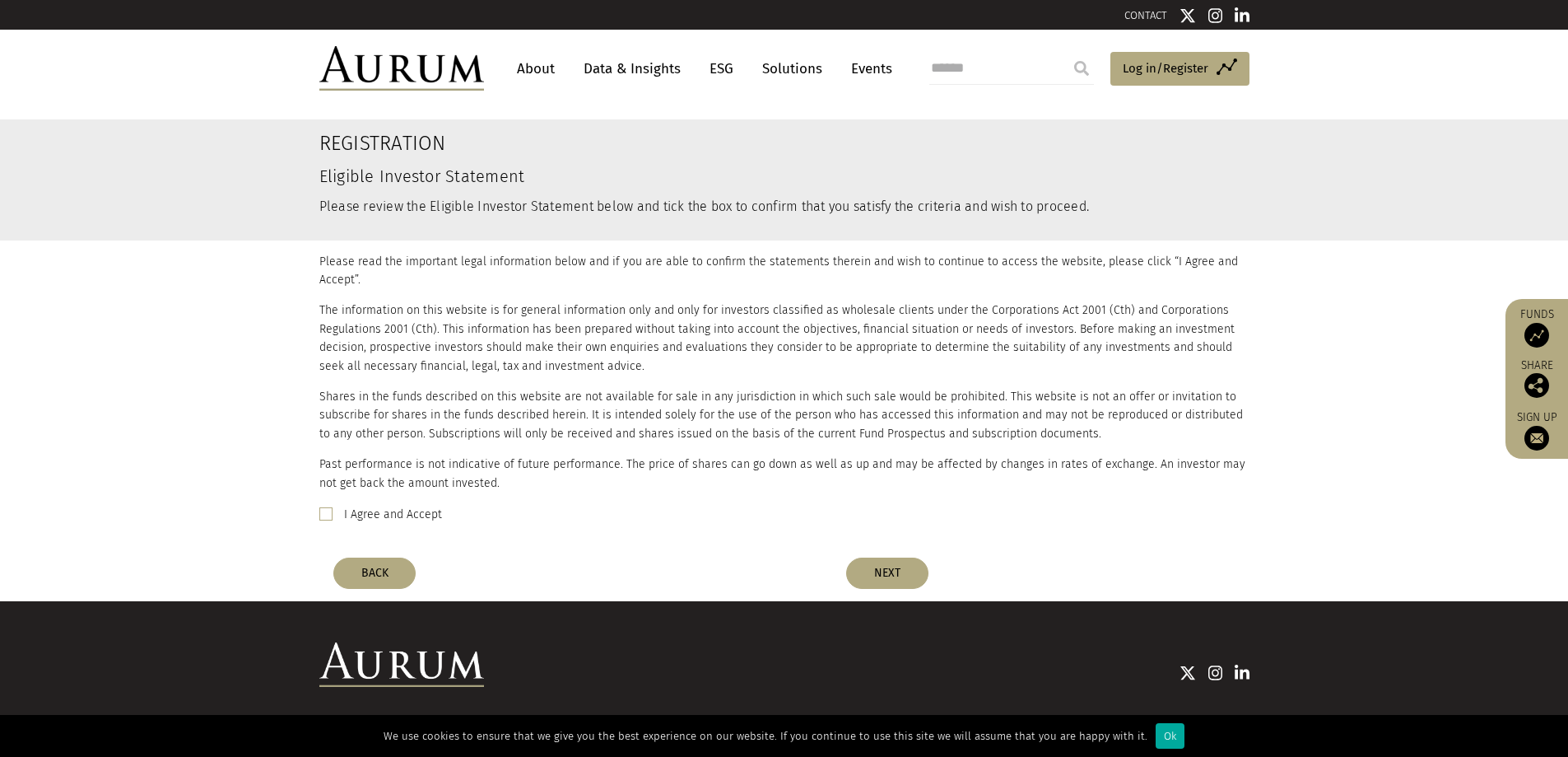
click at [346, 512] on label "I Agree and Accept" at bounding box center [393, 514] width 98 height 20
click at [917, 562] on button "NEXT" at bounding box center [887, 572] width 82 height 32
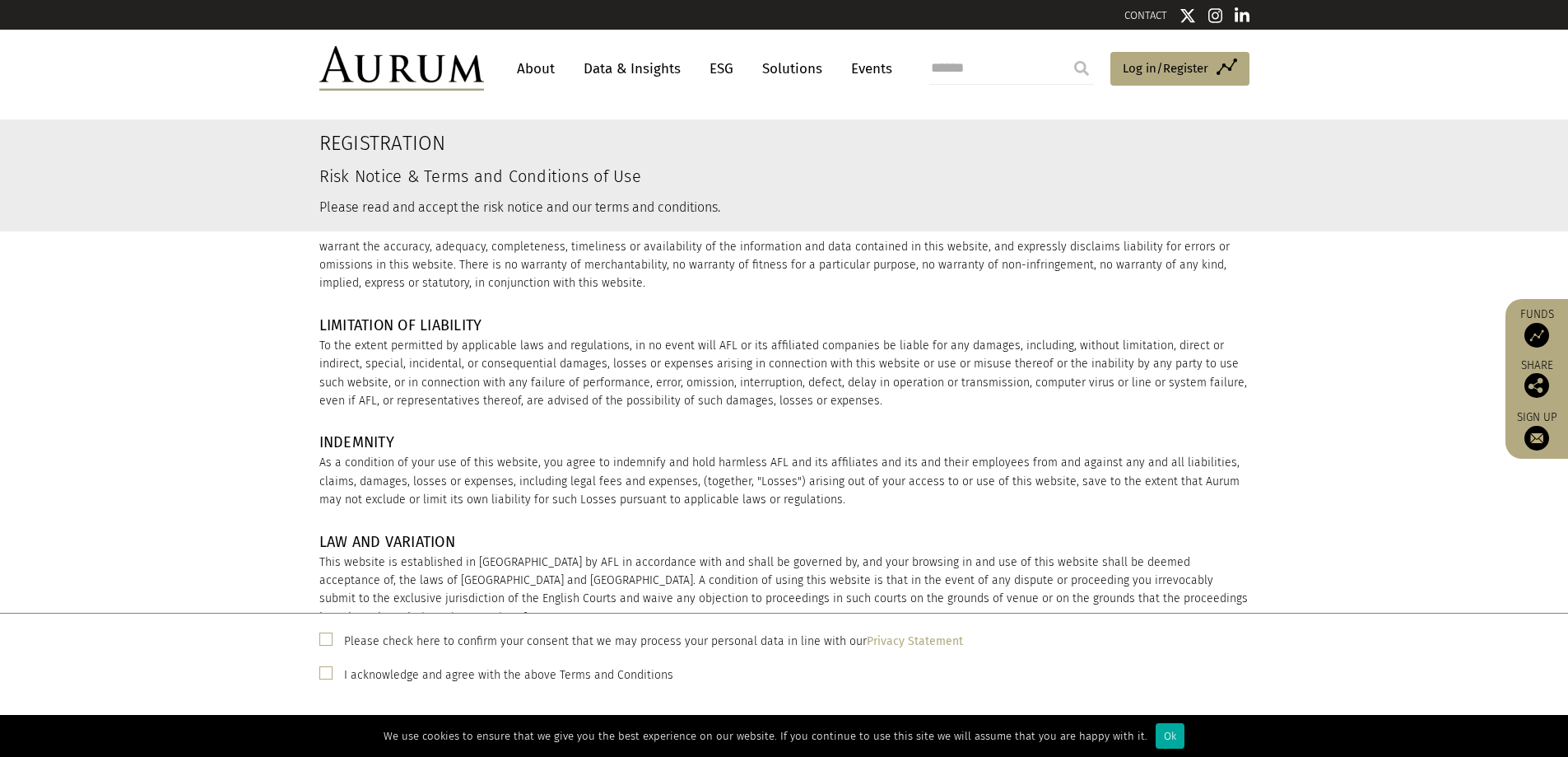
scroll to position [2146, 0]
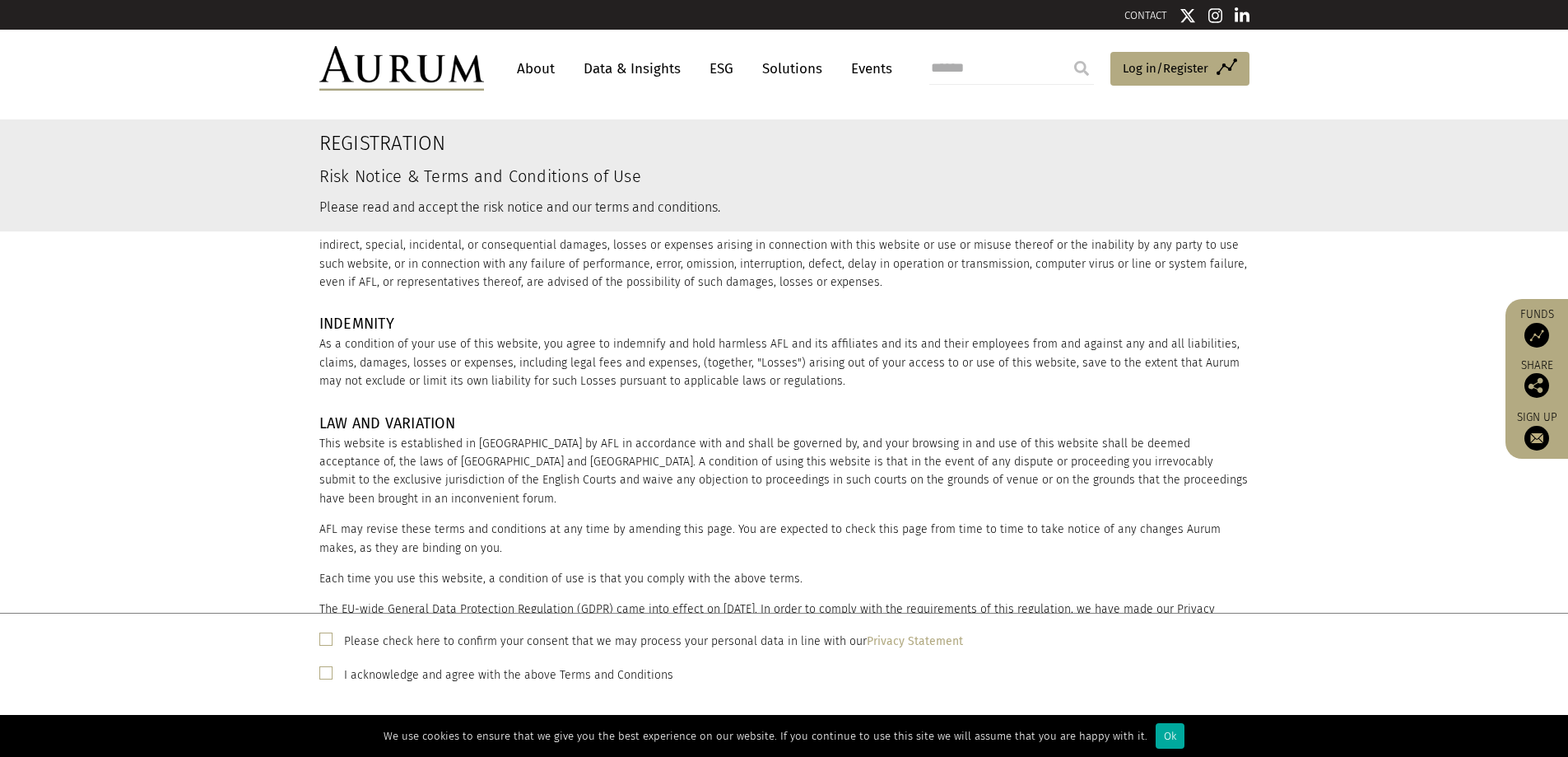
click at [320, 635] on span at bounding box center [326, 639] width 13 height 13
click at [325, 674] on span at bounding box center [326, 673] width 13 height 13
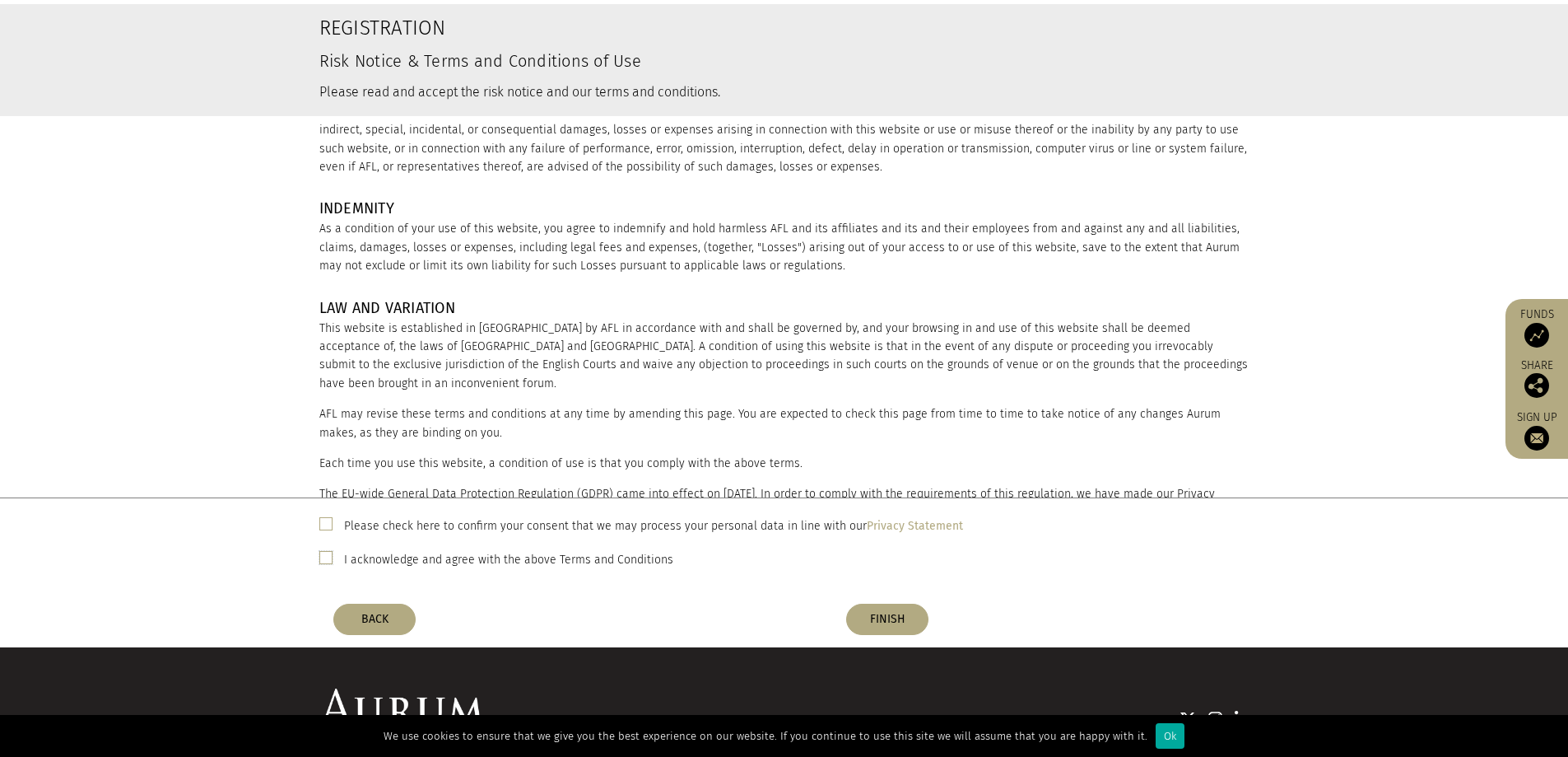
scroll to position [224, 0]
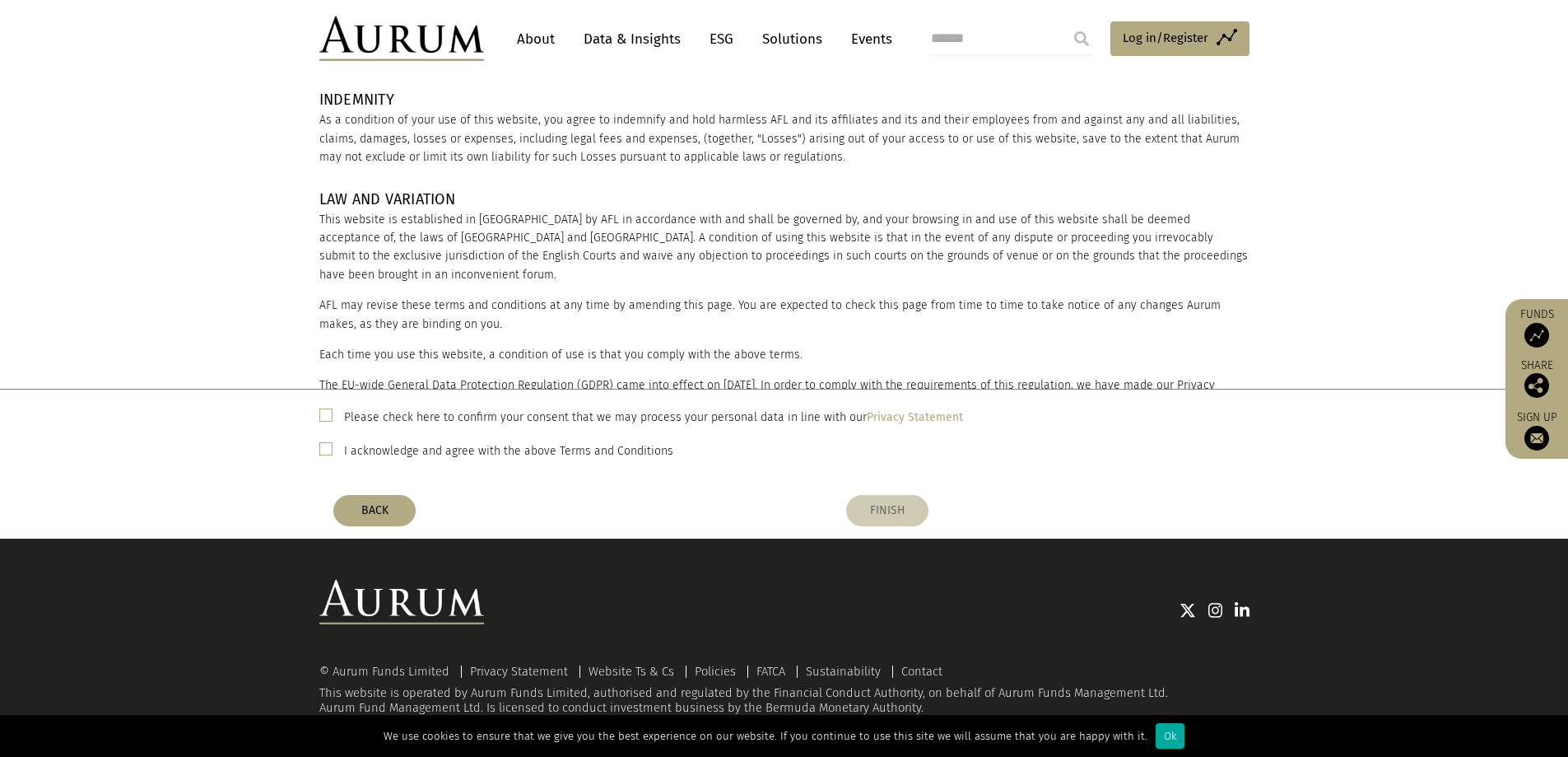
click at [905, 523] on button "FINISH" at bounding box center [887, 510] width 82 height 32
click at [902, 511] on button "FINISH" at bounding box center [887, 510] width 82 height 32
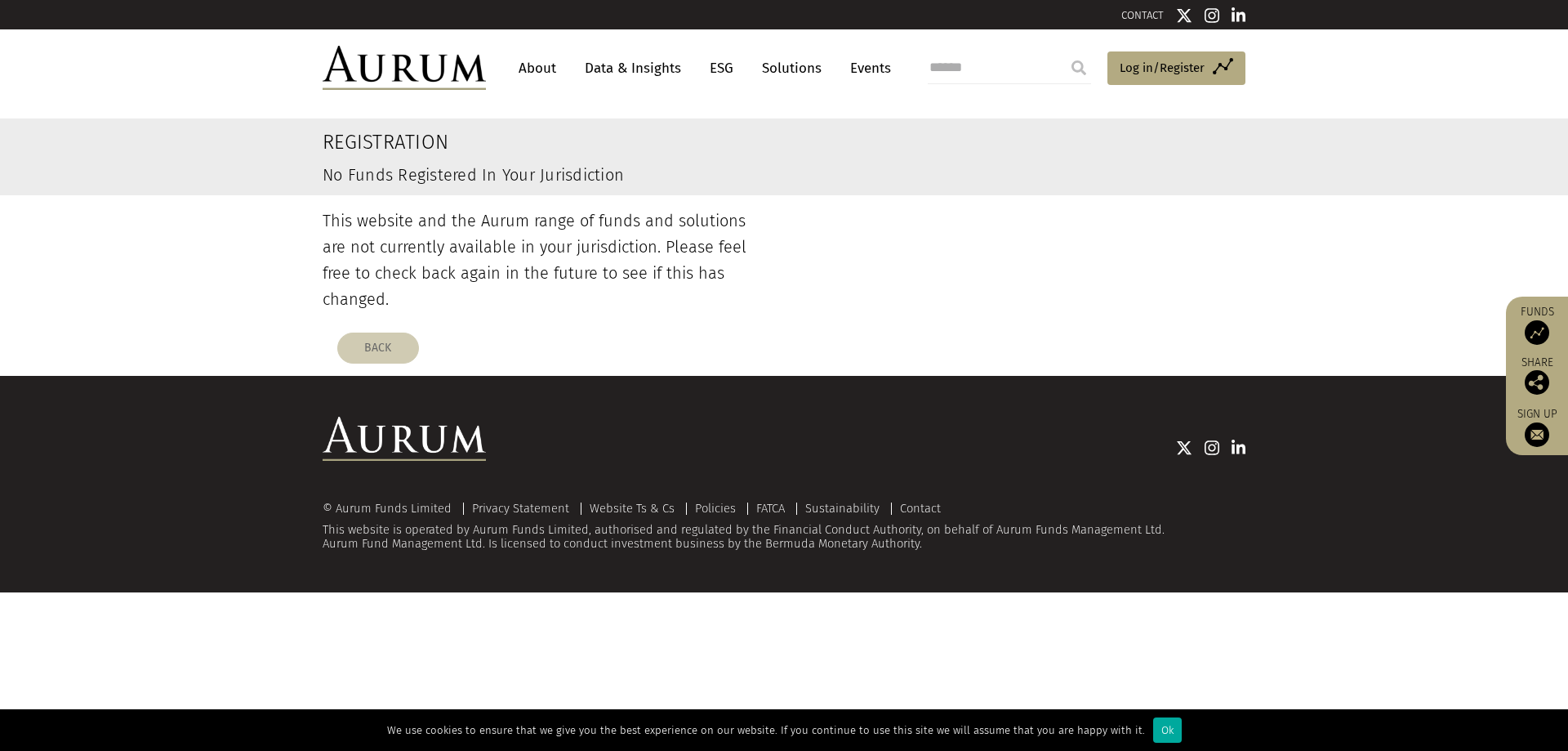
click at [385, 332] on button "BACK" at bounding box center [378, 347] width 82 height 31
